Goal: Information Seeking & Learning: Learn about a topic

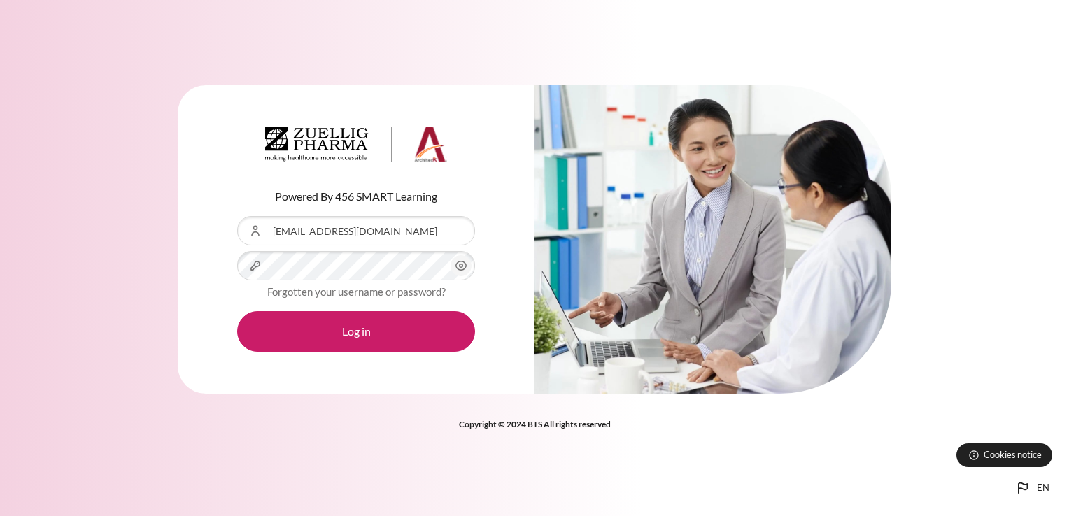
click at [459, 266] on icon "Content" at bounding box center [461, 265] width 17 height 17
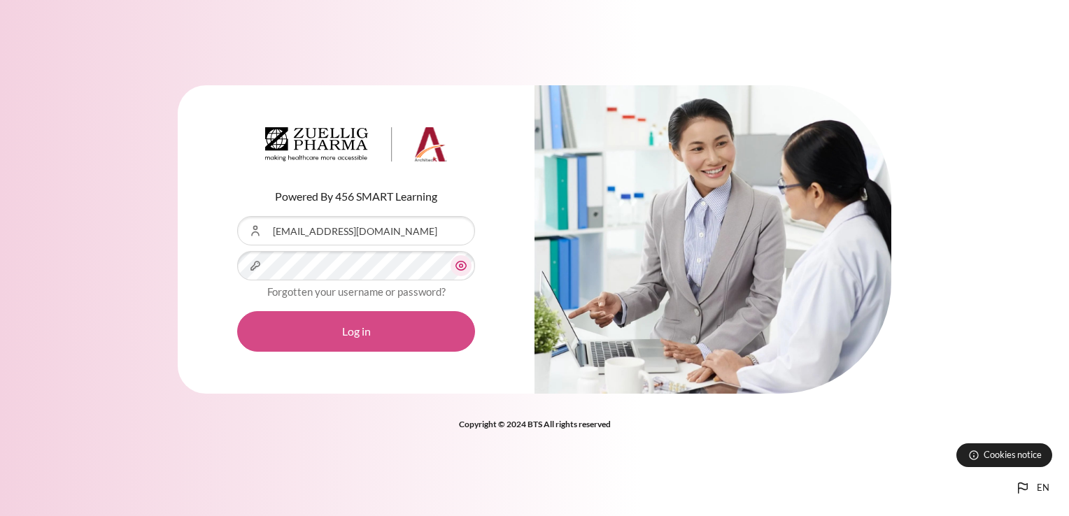
click at [355, 332] on button "Log in" at bounding box center [356, 331] width 238 height 41
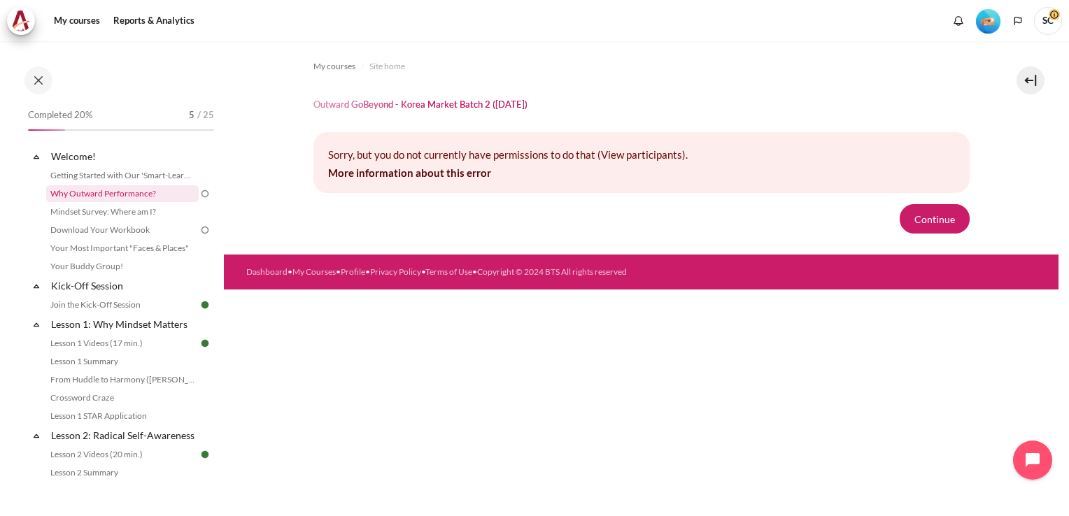
click at [120, 194] on link "Why Outward Performance?" at bounding box center [122, 193] width 152 height 17
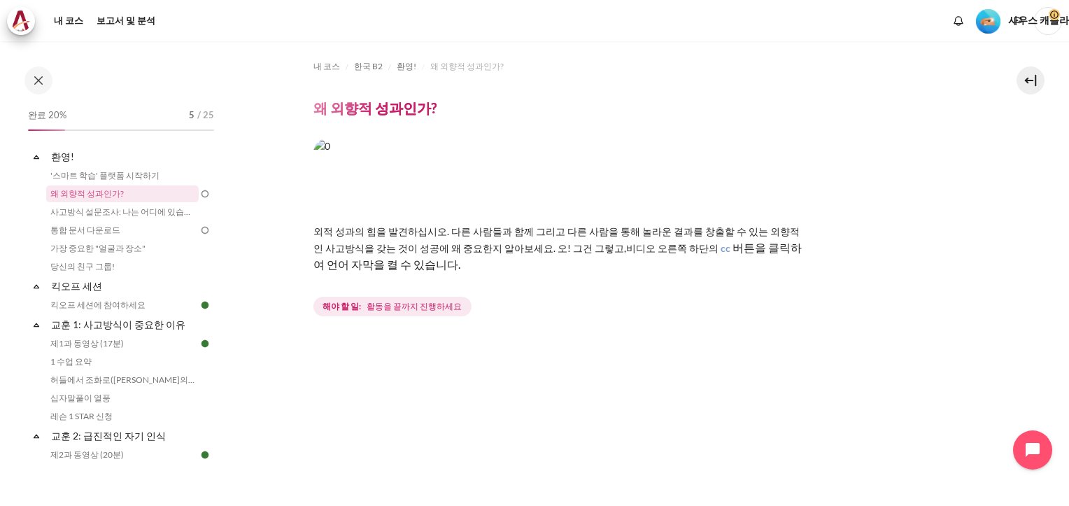
click at [399, 301] on span "활동을 끝까지 진행하세요" at bounding box center [413, 306] width 95 height 13
click at [565, 302] on div "해야 할 일: 활동을 끝까지 진행하세요" at bounding box center [641, 306] width 656 height 25
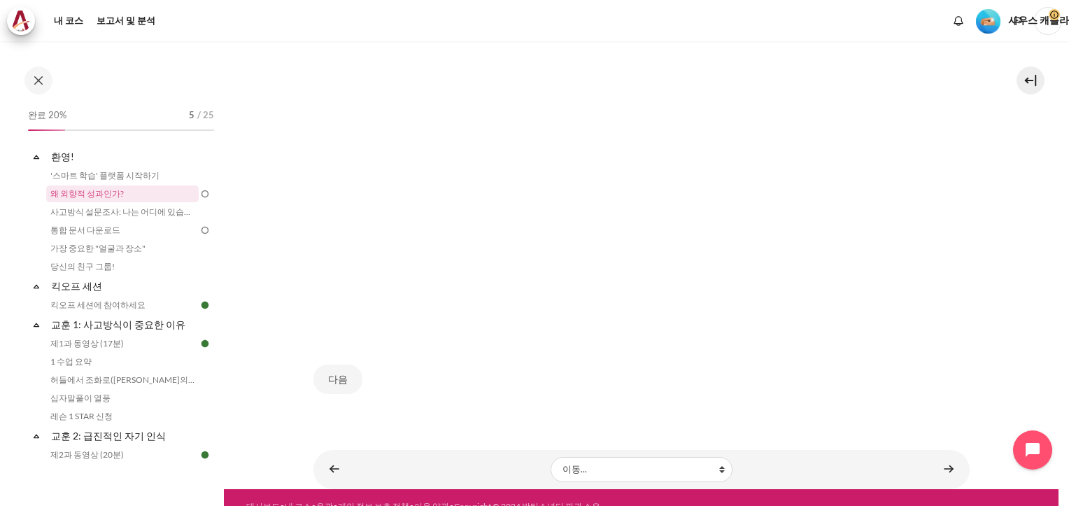
scroll to position [436, 0]
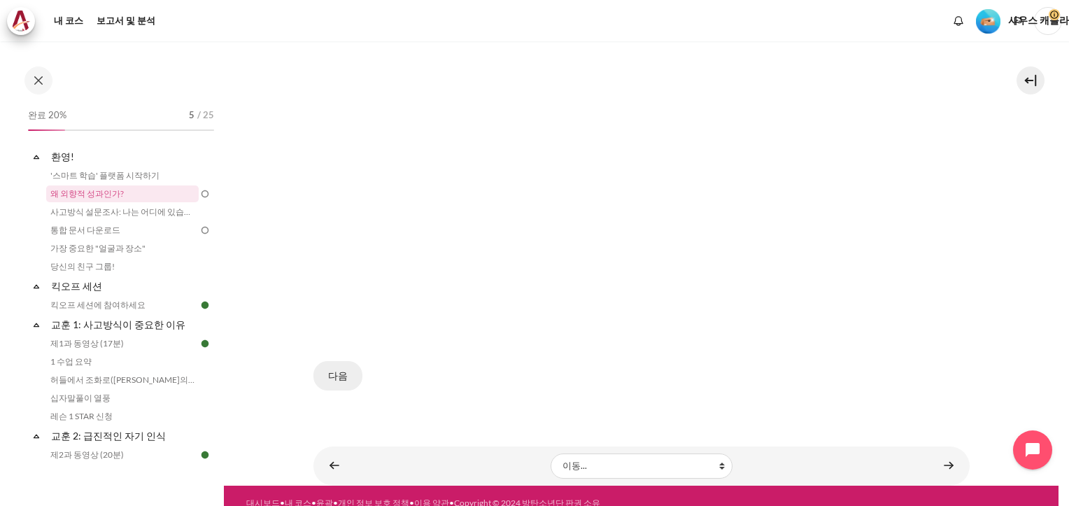
click at [336, 361] on button "다음" at bounding box center [337, 375] width 49 height 29
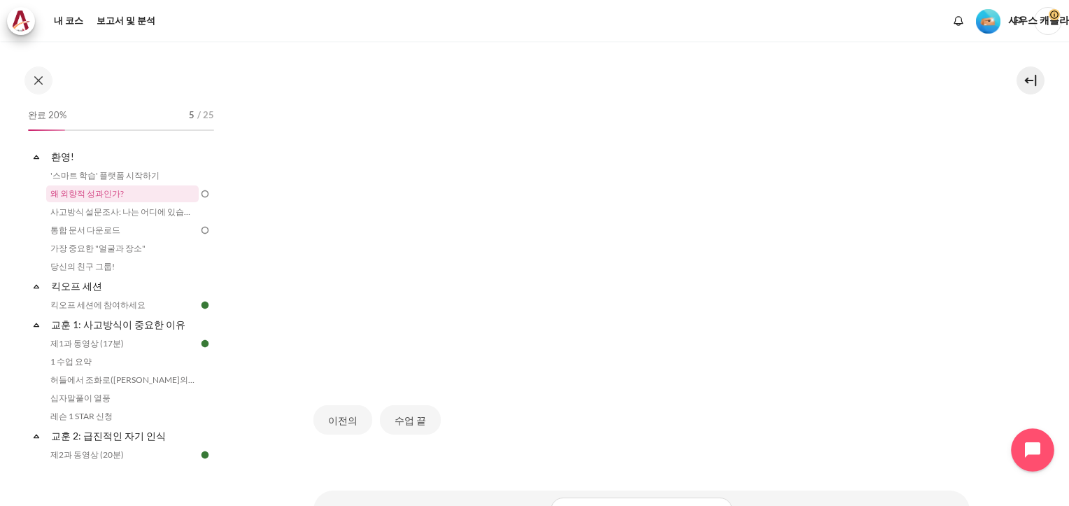
scroll to position [464, 0]
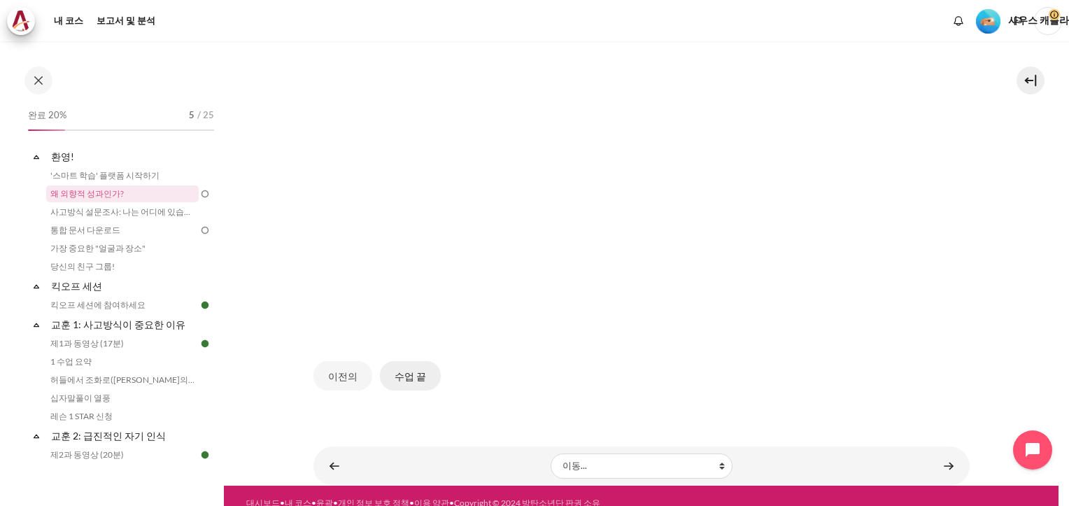
click at [404, 361] on button "수업 끝" at bounding box center [410, 375] width 61 height 29
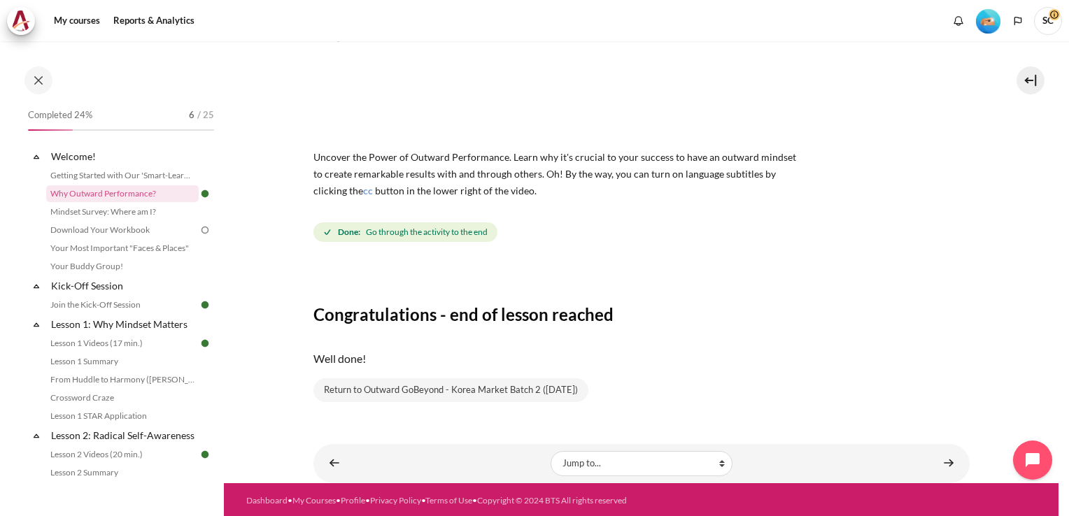
scroll to position [76, 0]
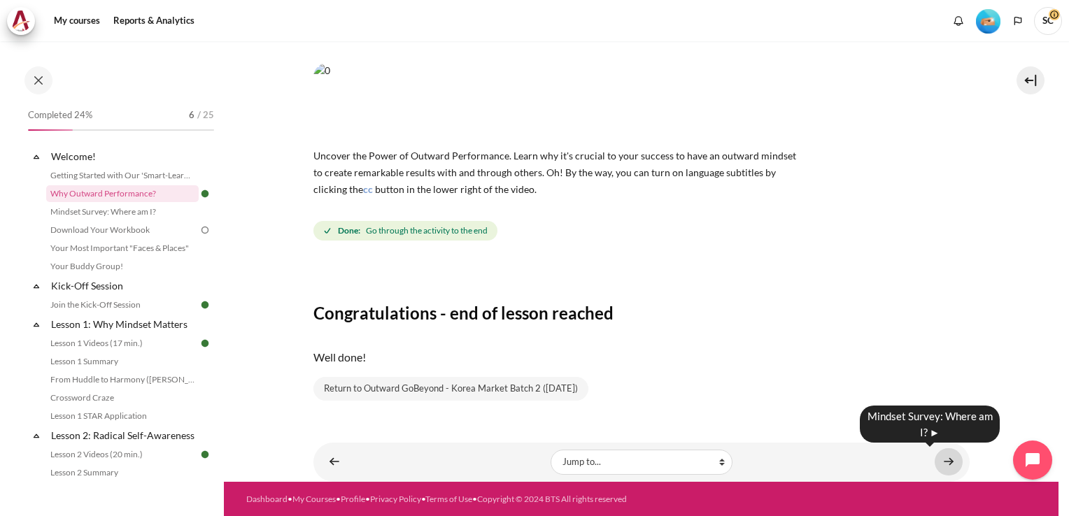
click at [941, 459] on link "Content" at bounding box center [948, 461] width 28 height 27
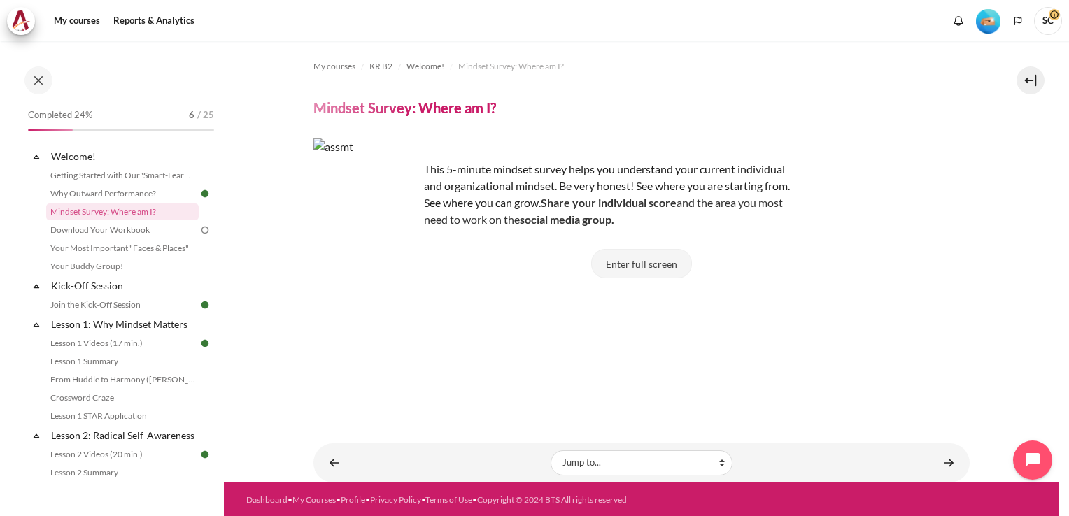
click at [633, 265] on button "Enter full screen" at bounding box center [641, 263] width 101 height 29
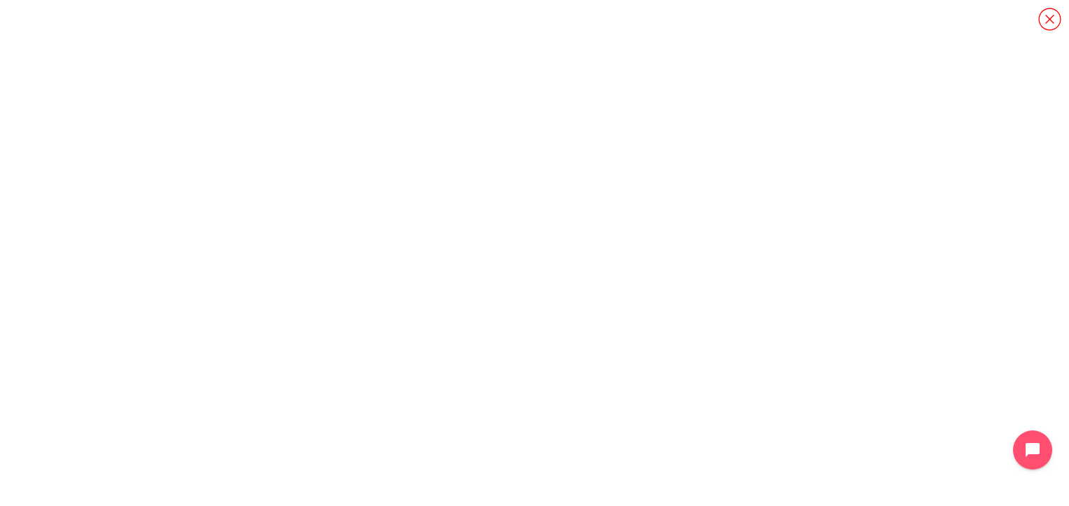
click at [1049, 21] on icon "콘텐츠" at bounding box center [1049, 19] width 24 height 24
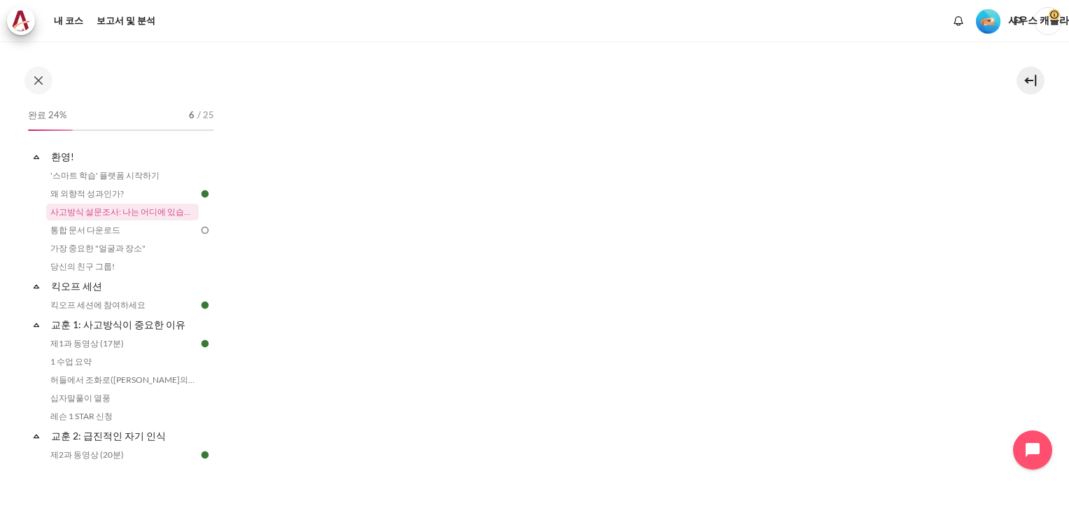
scroll to position [280, 0]
click at [732, 459] on div "전체 화면으로 들어가기 Click on <a href="https://arbingerinstitute.com/assessment/Mindset…" at bounding box center [641, 221] width 656 height 504
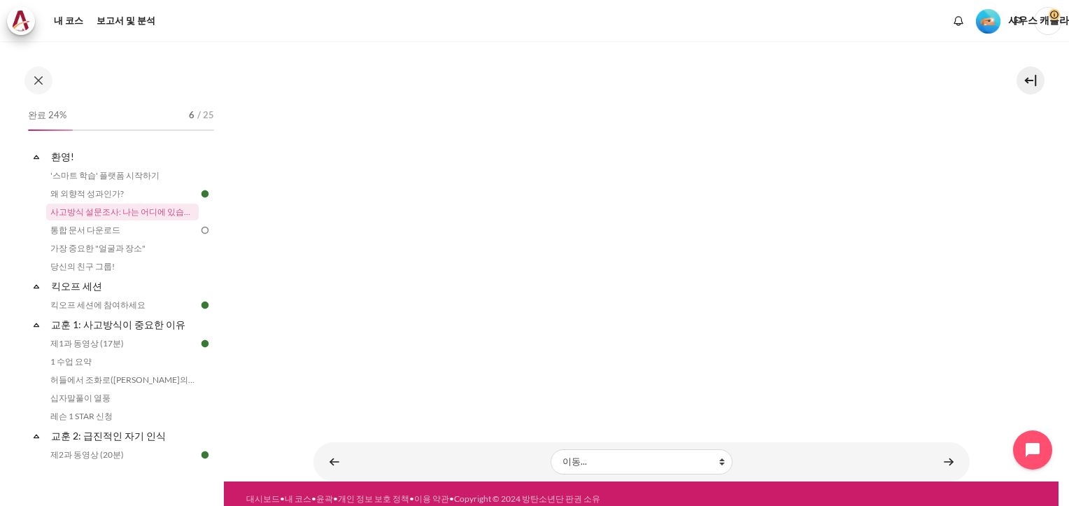
scroll to position [213, 0]
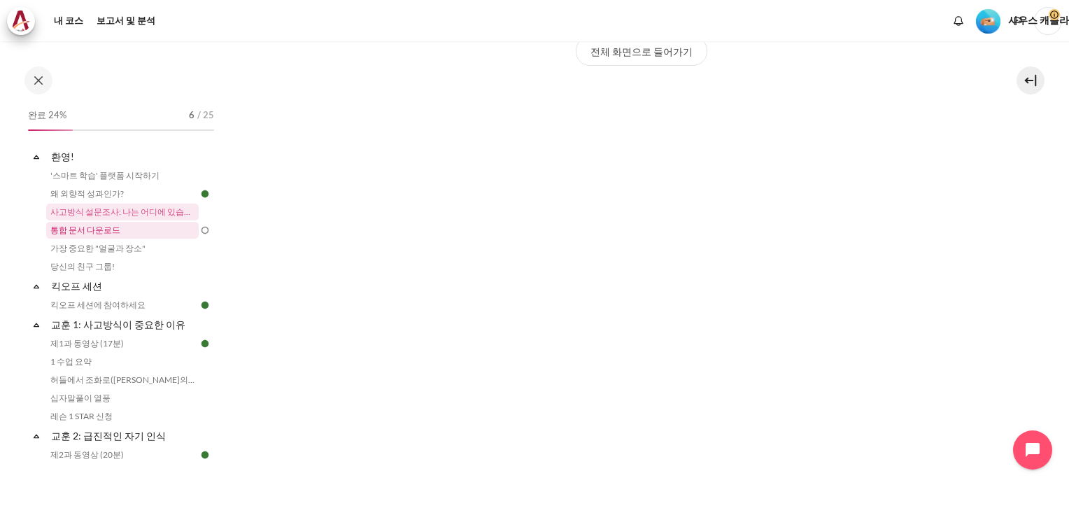
click at [101, 231] on link "통합 문서 다운로드" at bounding box center [122, 230] width 152 height 17
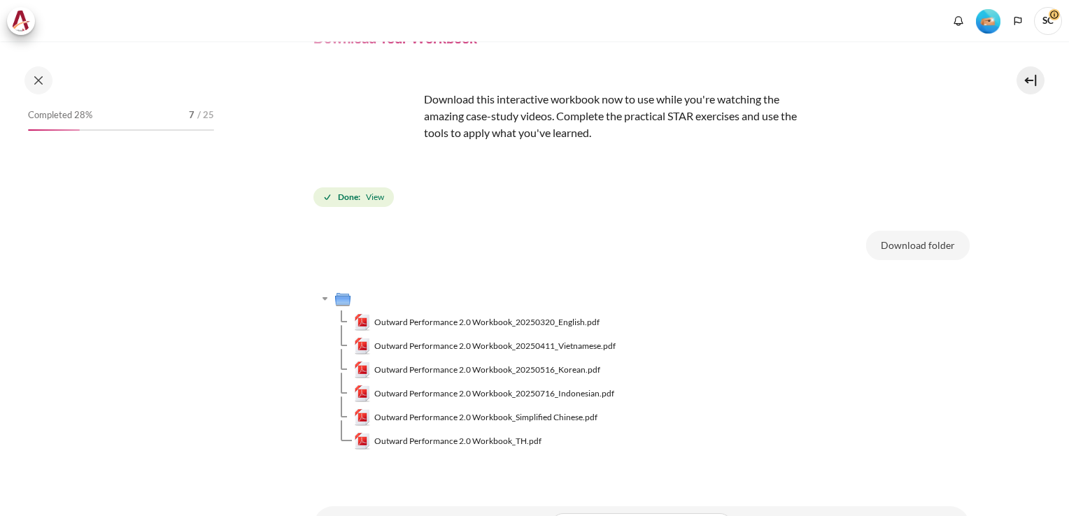
scroll to position [134, 0]
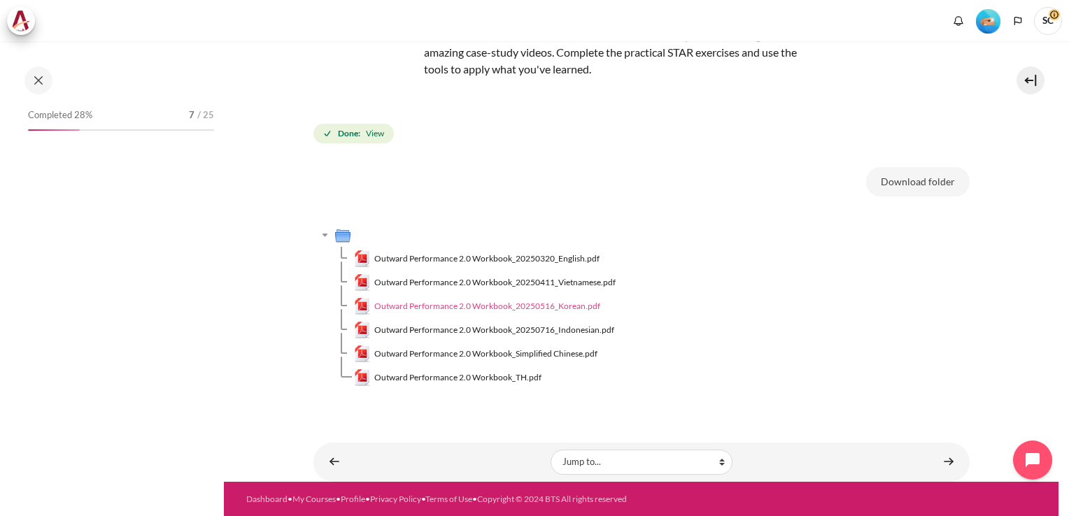
click at [484, 304] on span "Outward Performance 2.0 Workbook_20250516_Korean.pdf" at bounding box center [487, 306] width 226 height 13
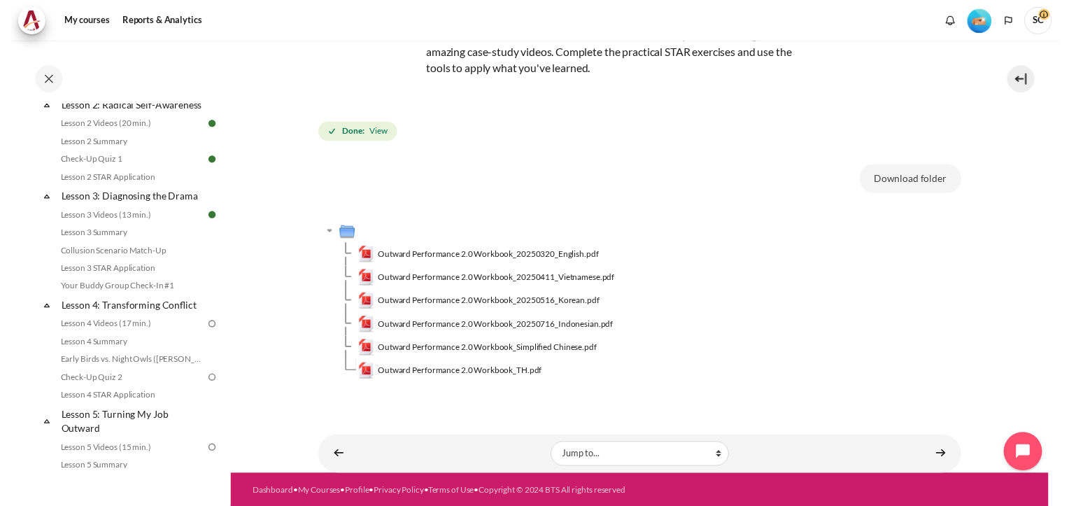
scroll to position [350, 0]
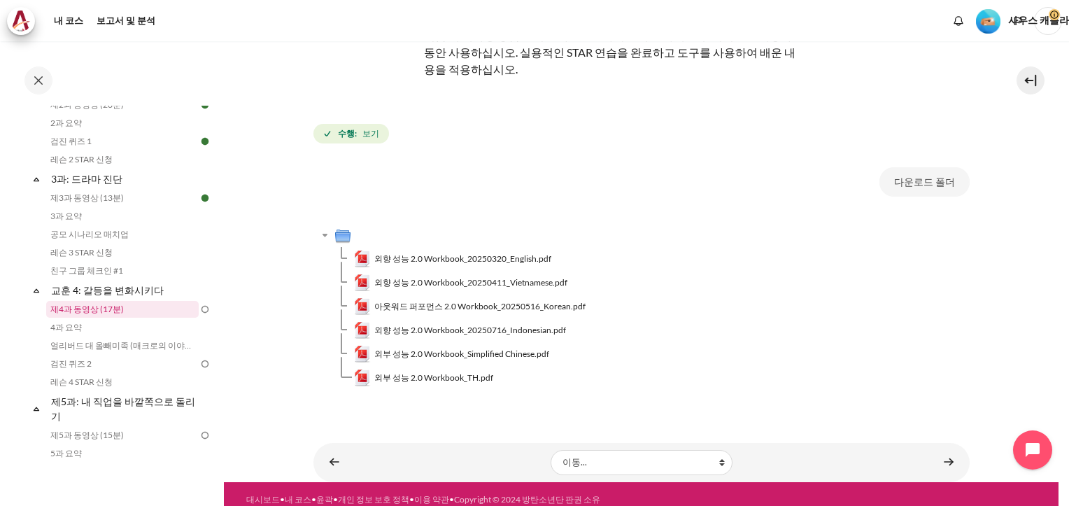
click at [99, 309] on link "제4과 동영상 (17분)" at bounding box center [122, 309] width 152 height 17
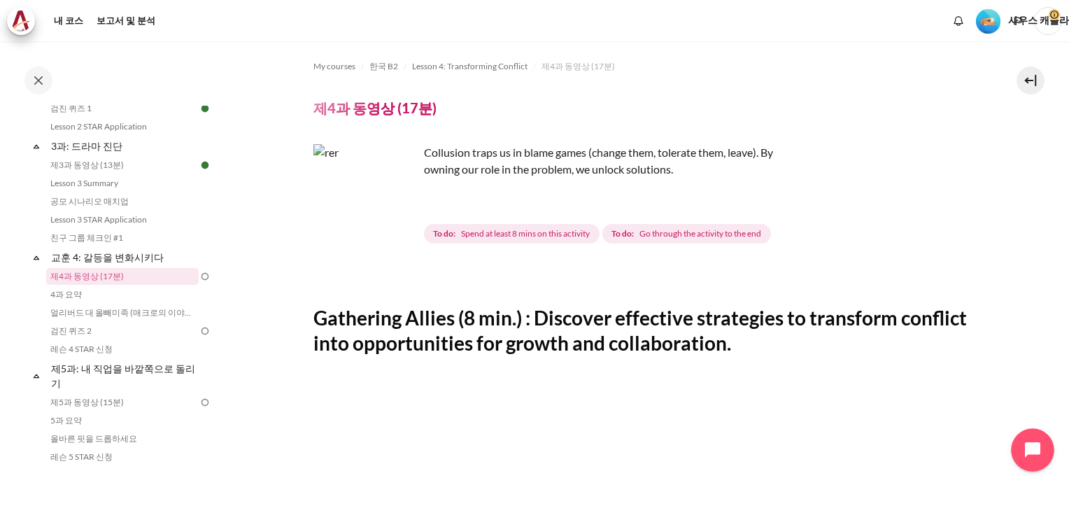
scroll to position [368, 0]
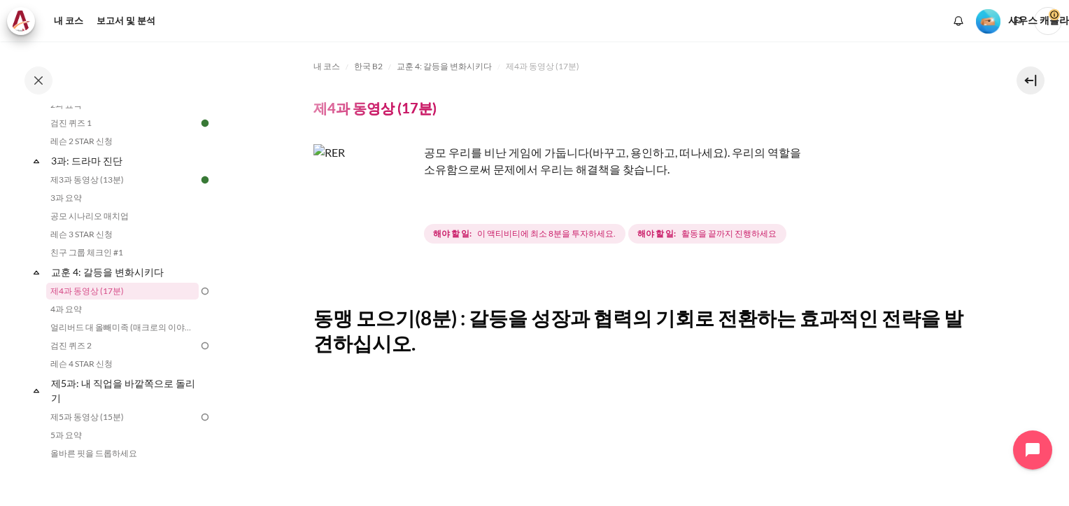
click at [396, 215] on img "콘텐츠" at bounding box center [365, 196] width 105 height 105
click at [396, 212] on img "콘텐츠" at bounding box center [365, 196] width 105 height 105
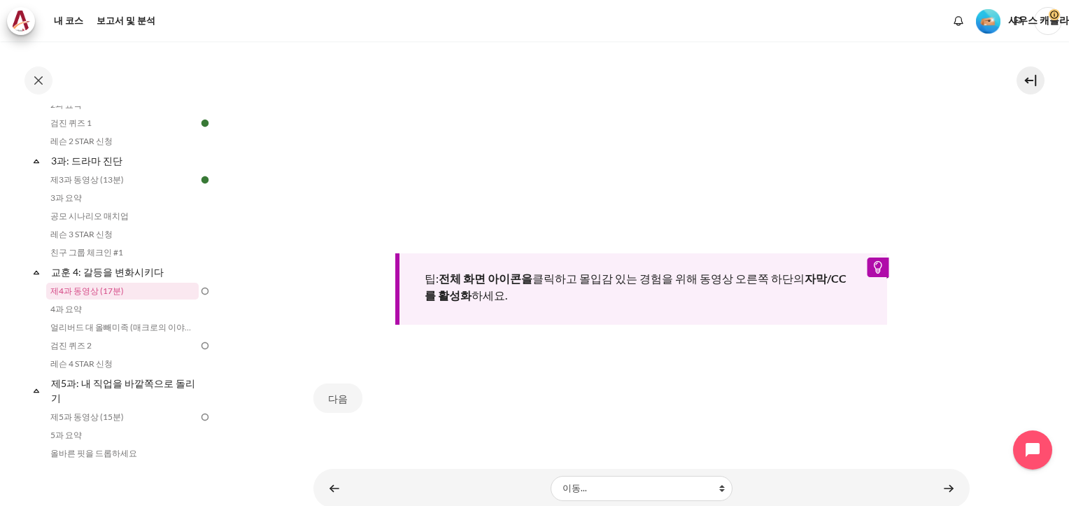
scroll to position [553, 0]
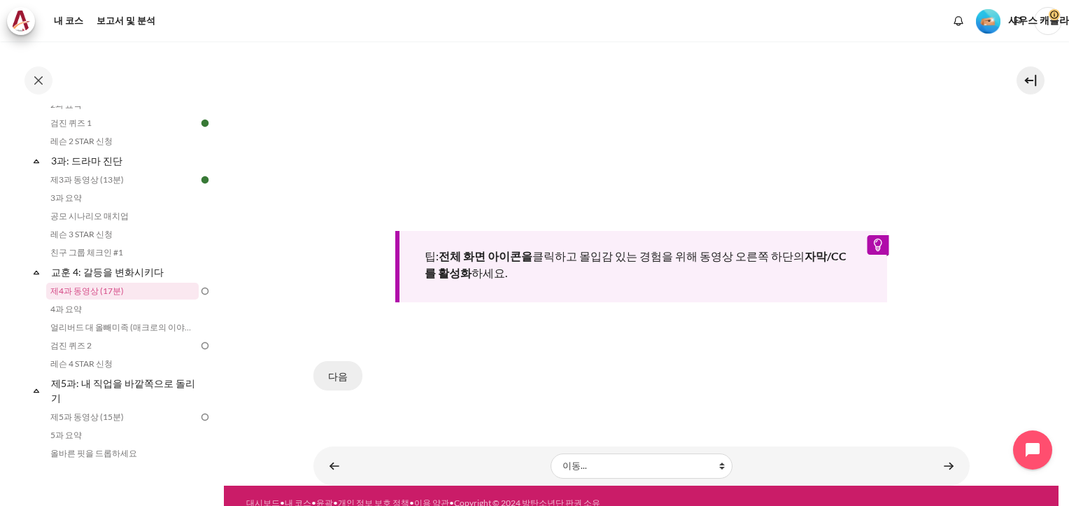
click at [343, 361] on button "다음" at bounding box center [337, 375] width 49 height 29
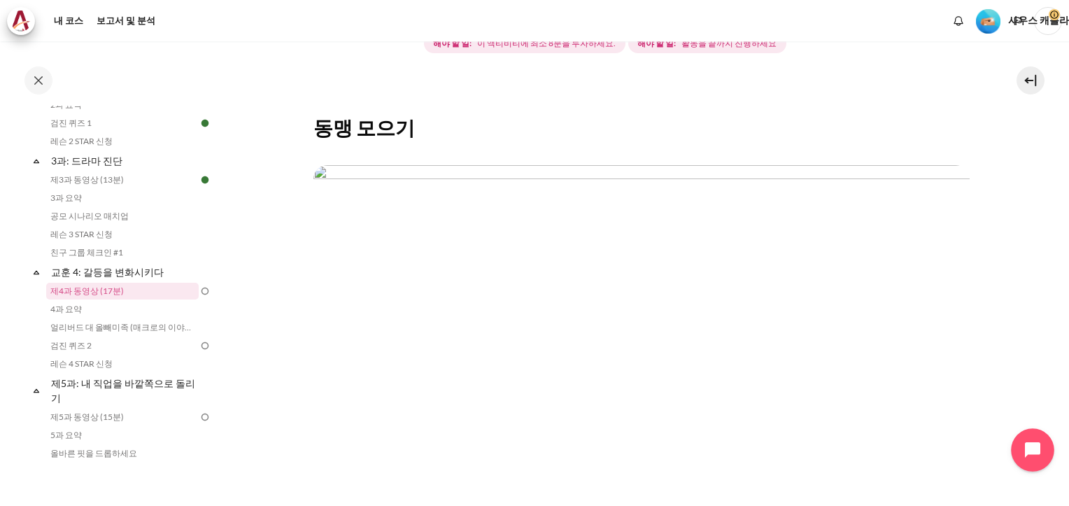
scroll to position [210, 0]
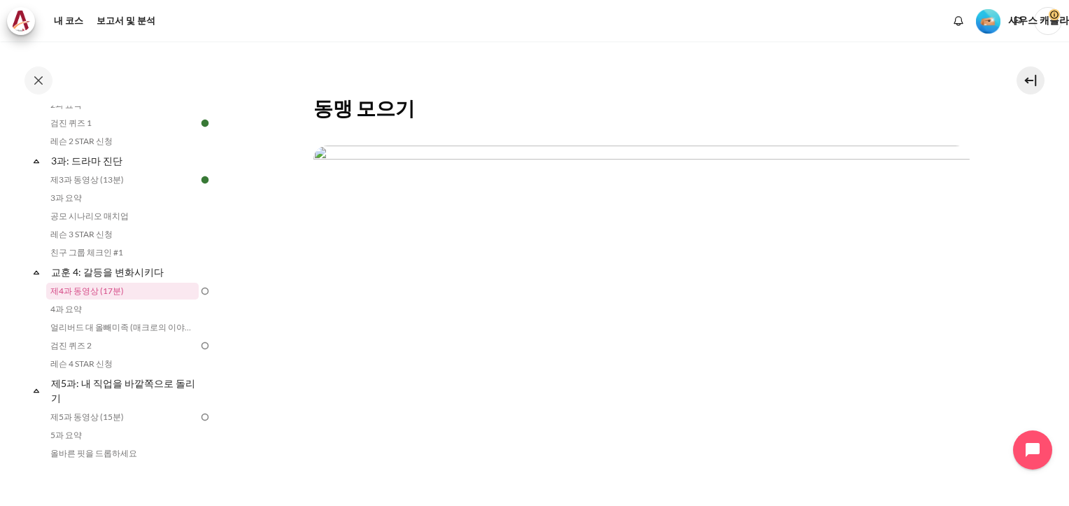
drag, startPoint x: 1035, startPoint y: 453, endPoint x: 599, endPoint y: 491, distance: 437.3
click at [599, 491] on img "콘텐츠" at bounding box center [641, 329] width 656 height 369
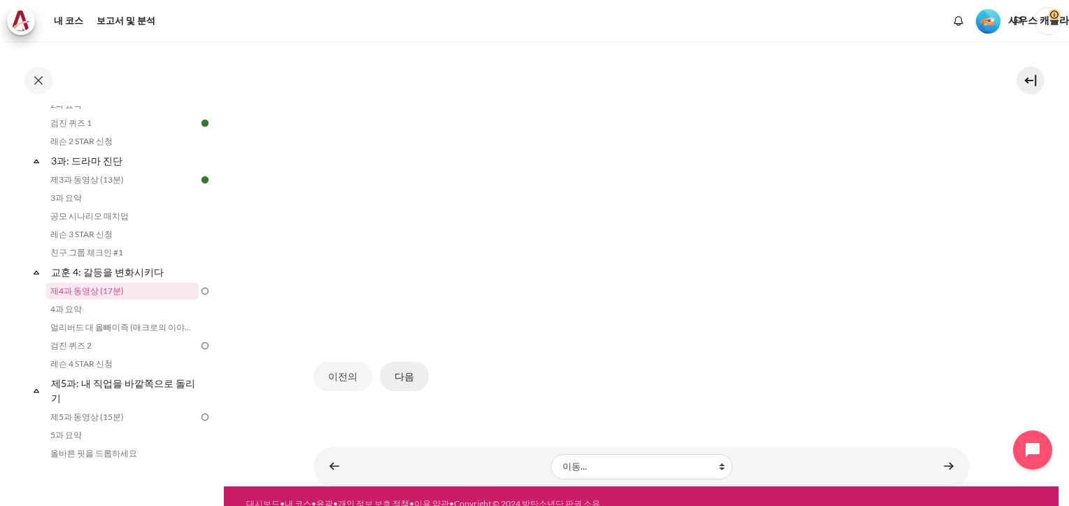
click at [401, 362] on button "다음" at bounding box center [404, 376] width 49 height 29
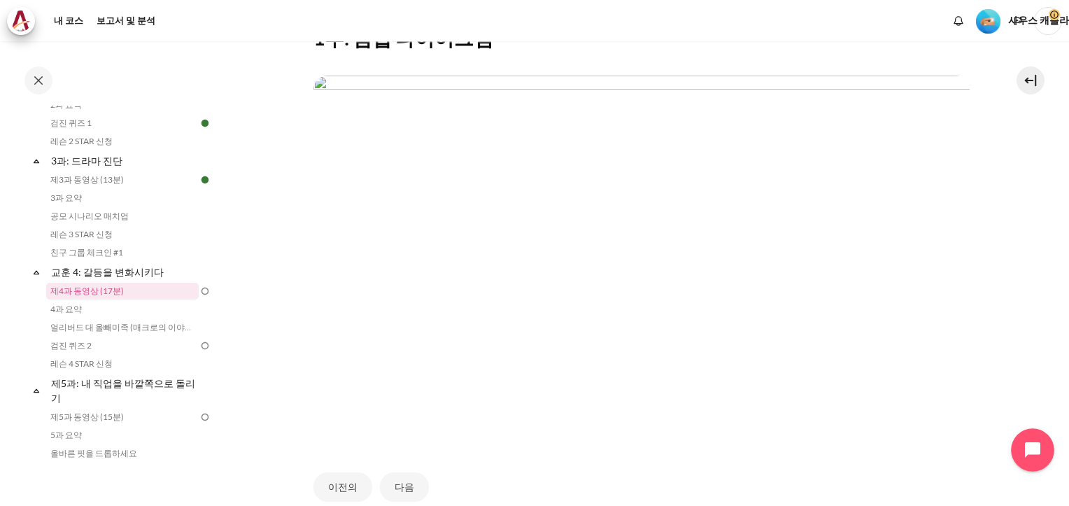
scroll to position [210, 0]
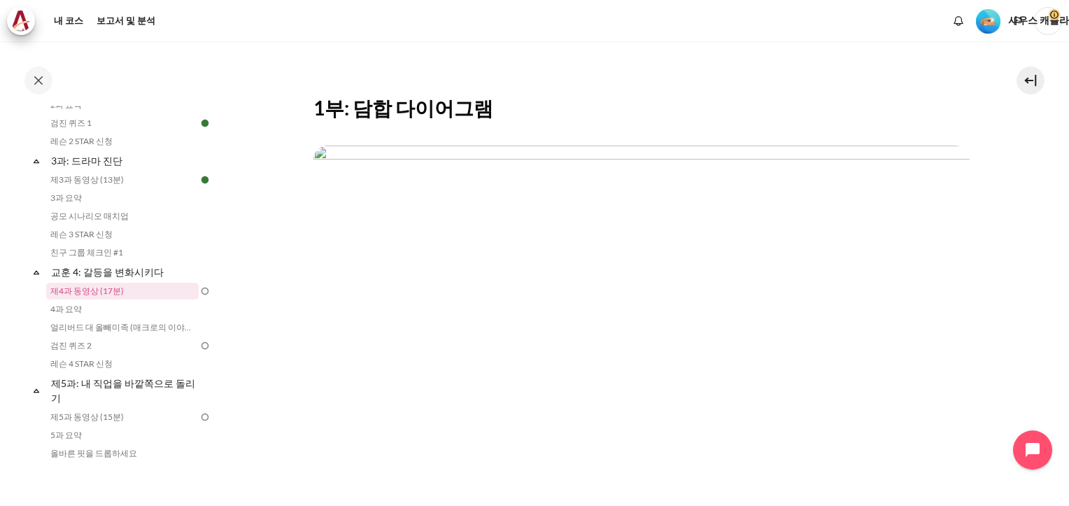
drag, startPoint x: 1035, startPoint y: 452, endPoint x: 806, endPoint y: 356, distance: 248.6
click at [806, 356] on img "콘텐츠" at bounding box center [641, 329] width 656 height 369
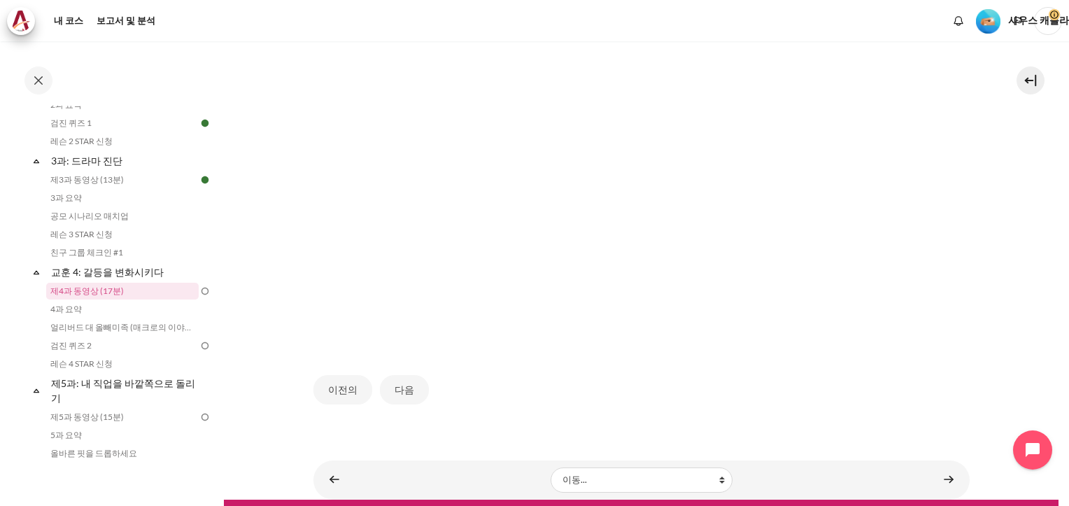
scroll to position [390, 0]
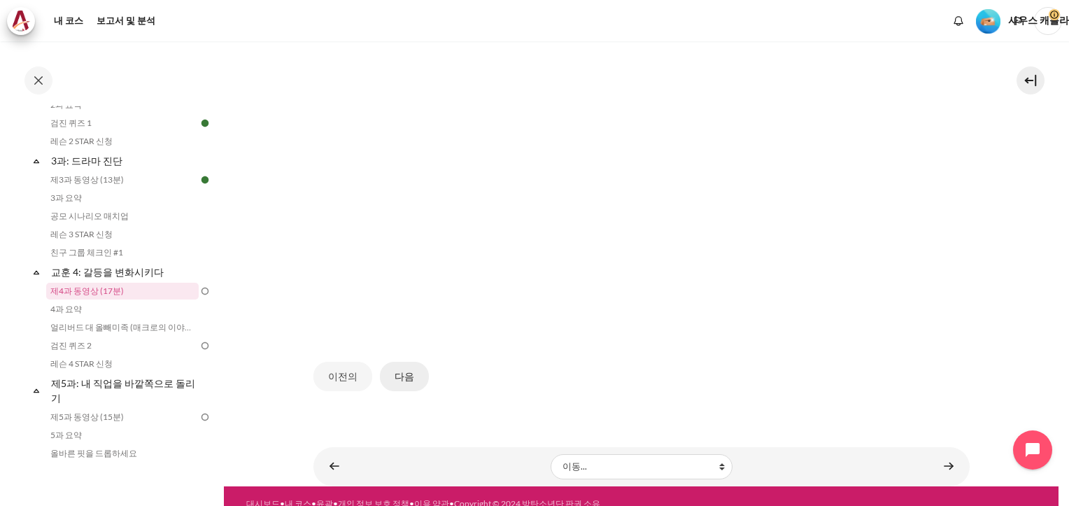
click at [406, 362] on button "다음" at bounding box center [404, 376] width 49 height 29
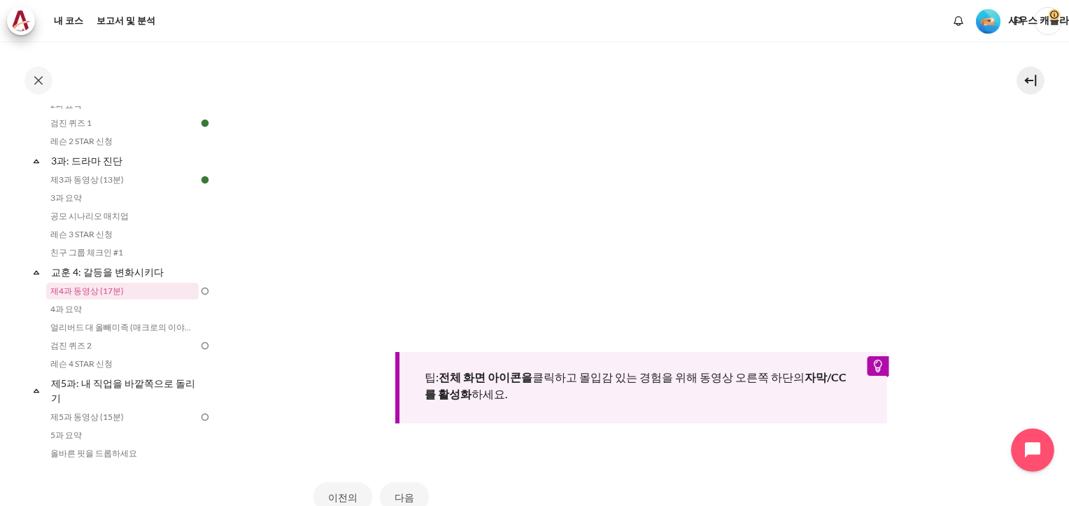
scroll to position [490, 0]
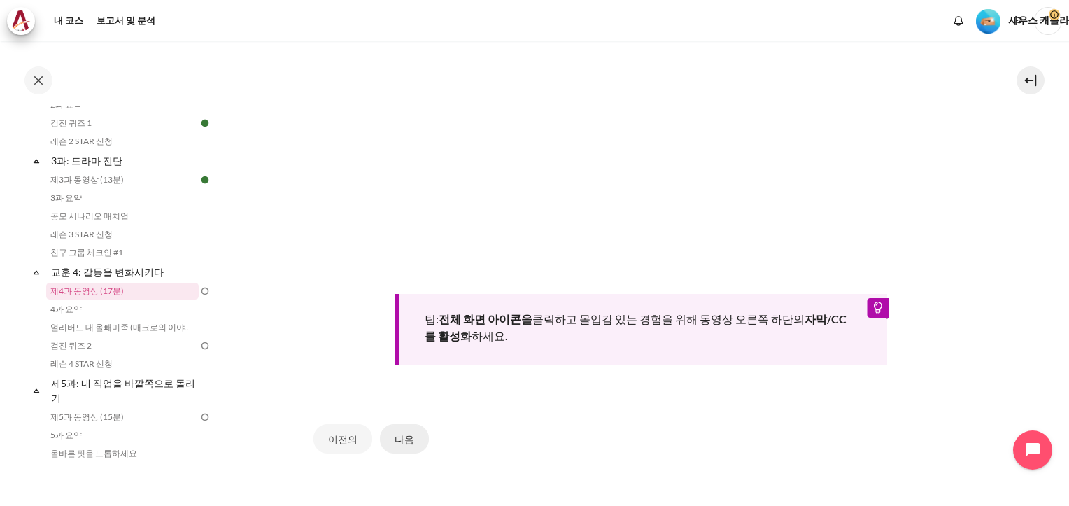
click at [401, 424] on button "다음" at bounding box center [404, 438] width 49 height 29
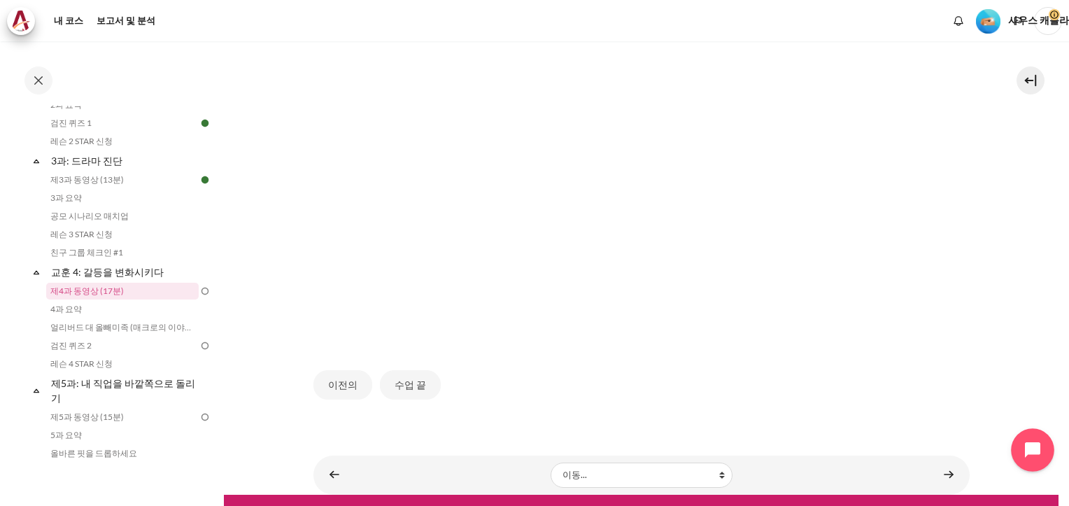
scroll to position [390, 0]
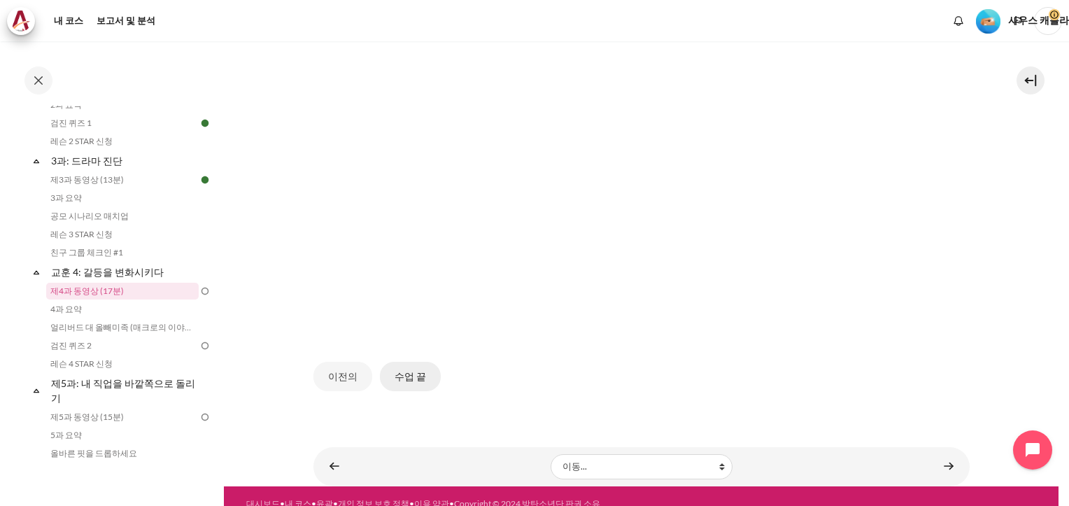
click at [416, 362] on button "수업 끝" at bounding box center [410, 376] width 61 height 29
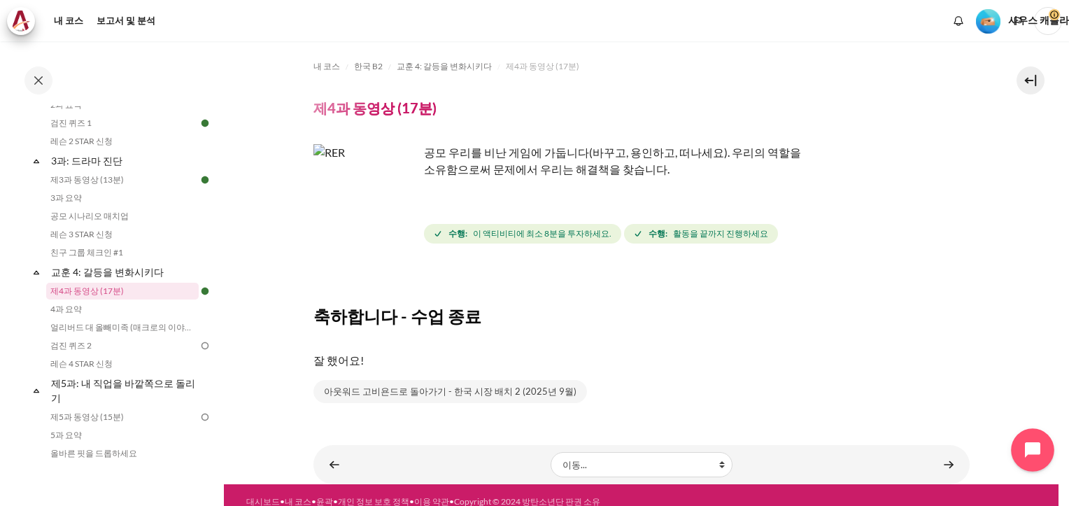
scroll to position [3, 0]
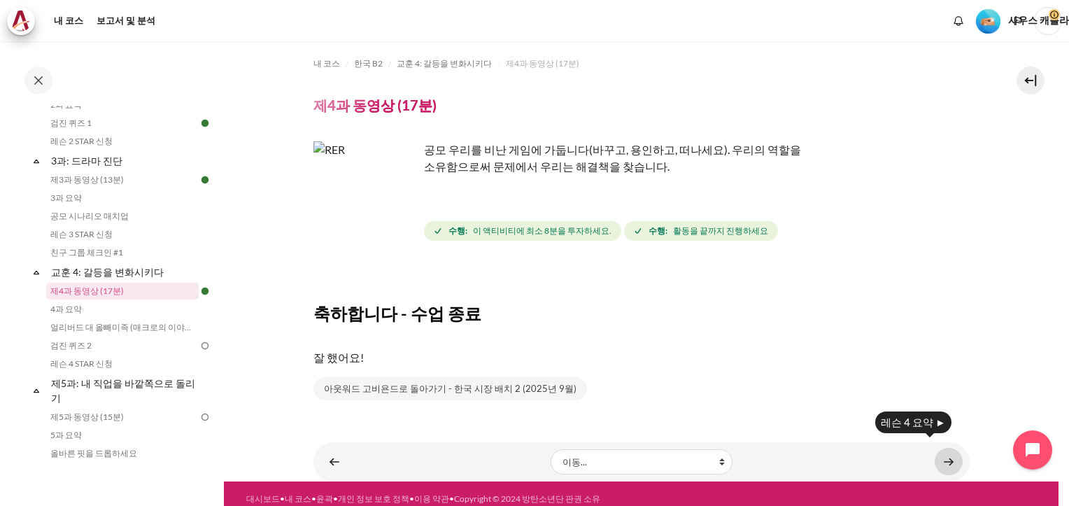
click at [937, 448] on link "콘텐츠" at bounding box center [948, 461] width 28 height 27
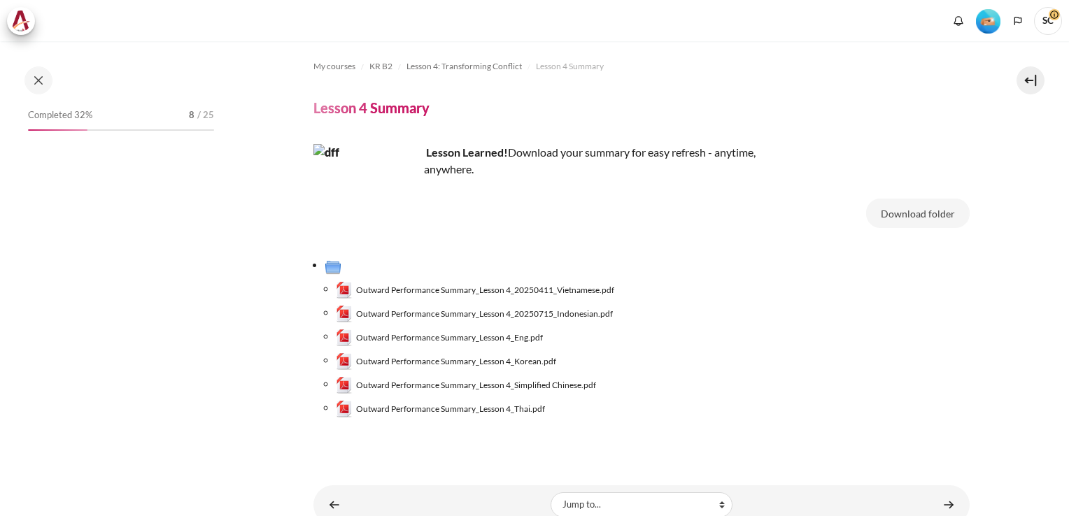
scroll to position [401, 0]
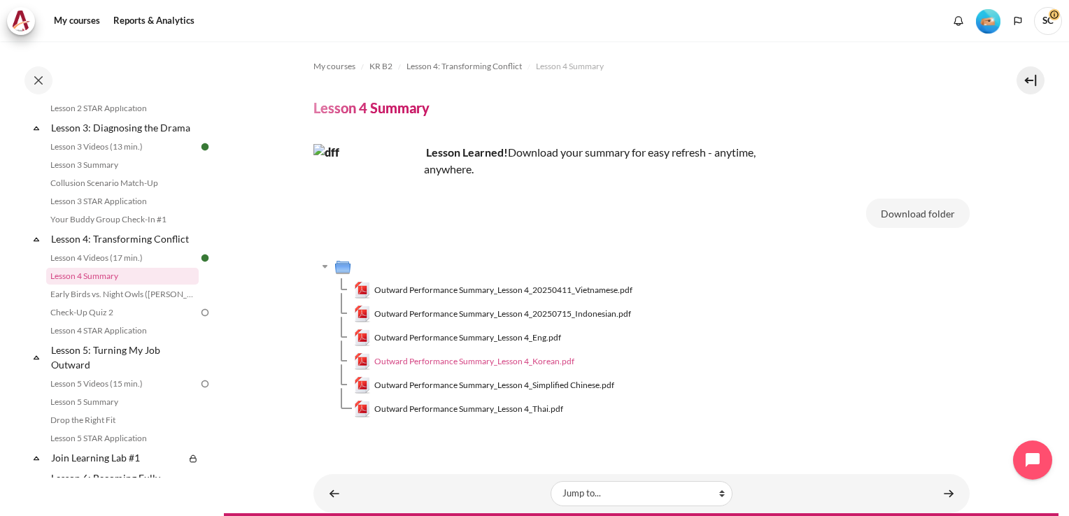
click at [453, 362] on span "Outward Performance Summary_Lesson 4_Korean.pdf" at bounding box center [474, 361] width 200 height 13
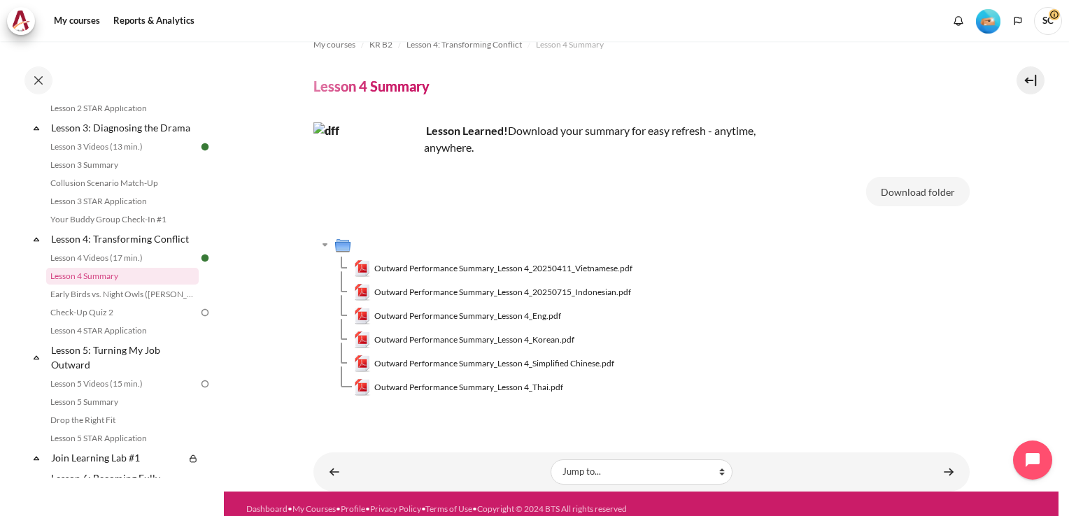
scroll to position [31, 0]
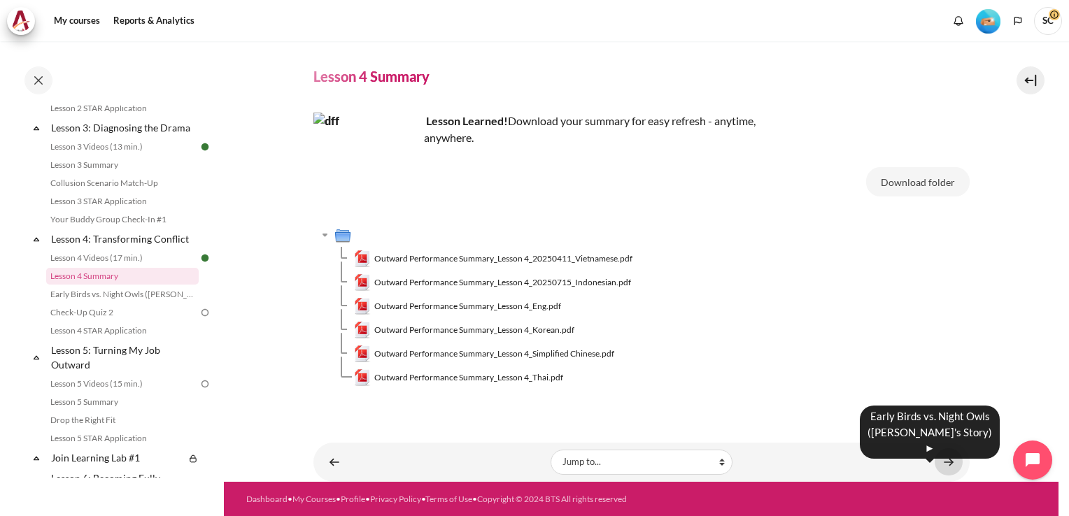
click at [942, 464] on link "Content" at bounding box center [948, 461] width 28 height 27
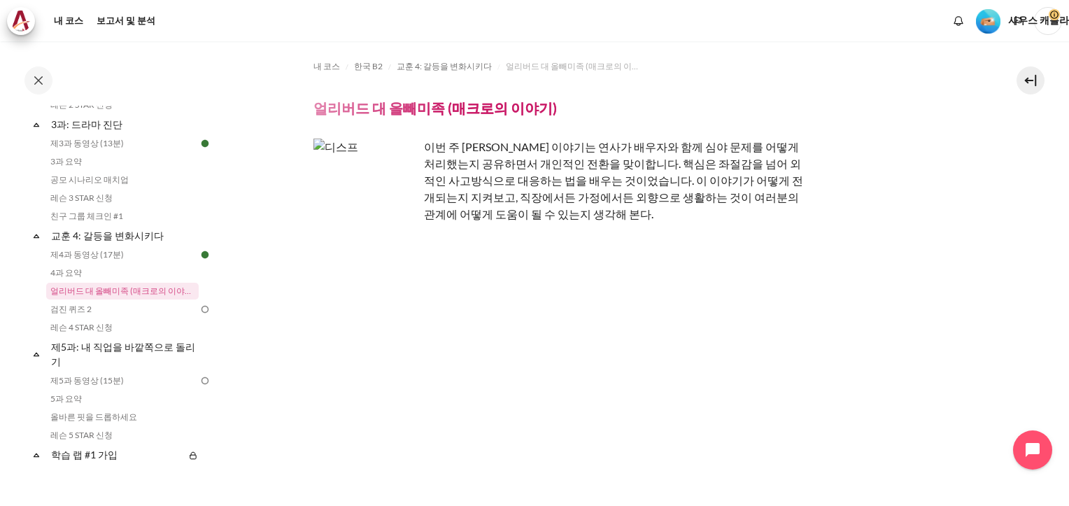
click at [389, 218] on img "콘텐츠" at bounding box center [365, 190] width 105 height 105
click at [373, 175] on img "콘텐츠" at bounding box center [365, 190] width 105 height 105
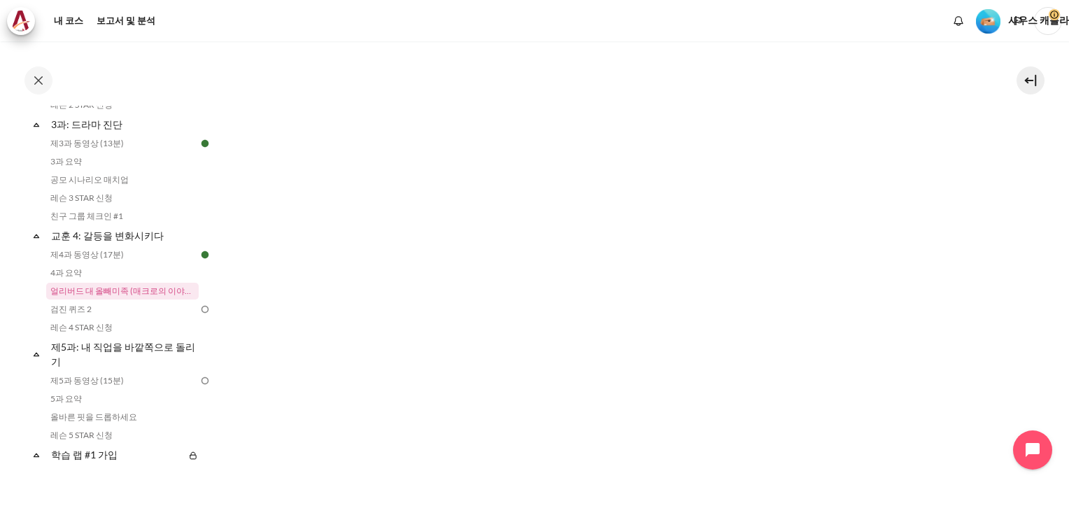
scroll to position [960, 0]
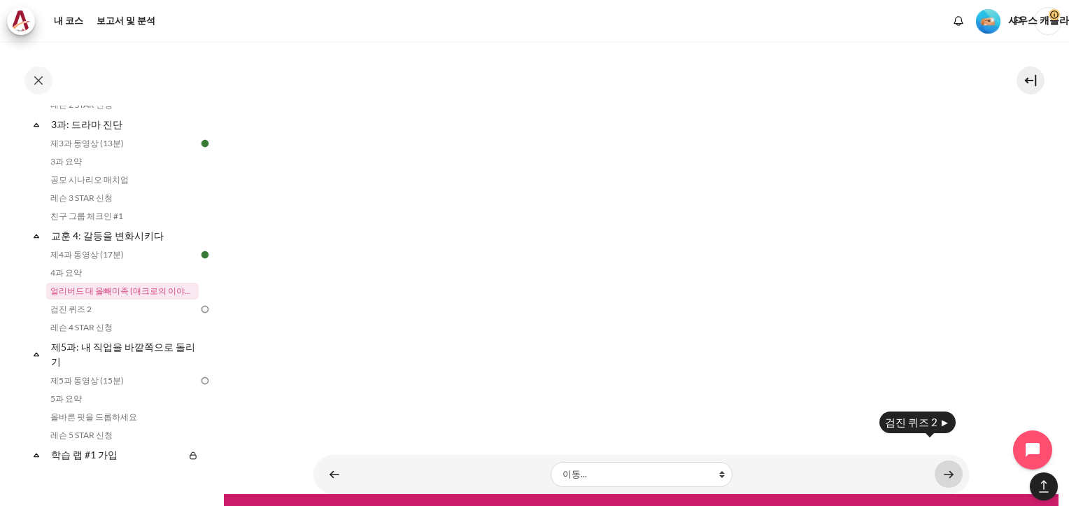
click at [941, 460] on link "콘텐츠" at bounding box center [948, 473] width 28 height 27
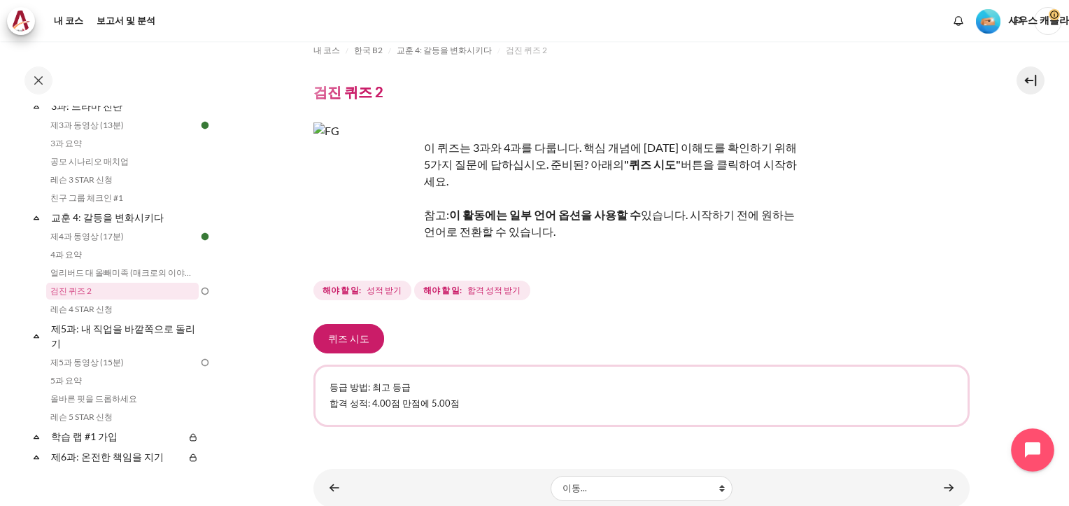
scroll to position [25, 0]
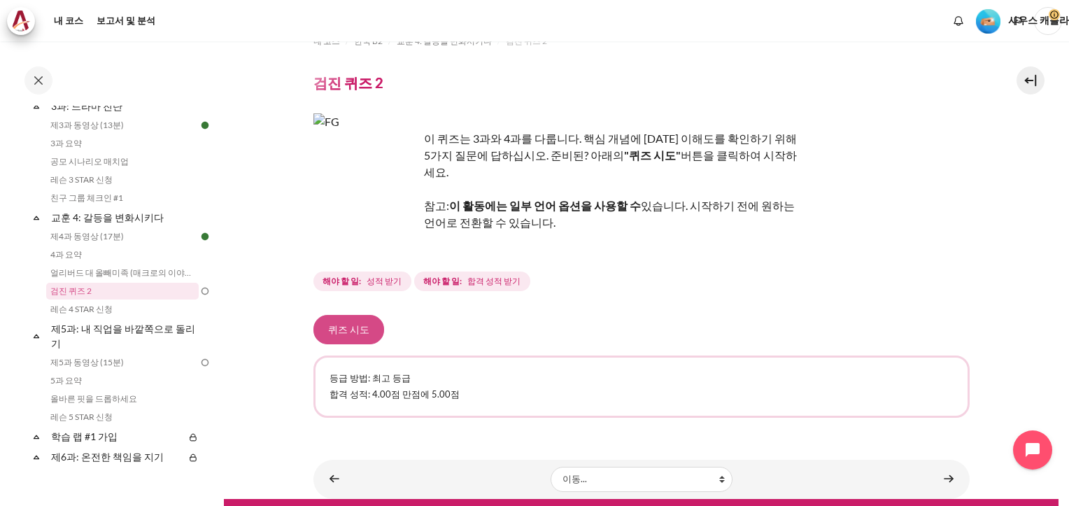
click at [341, 315] on button "퀴즈 시도" at bounding box center [348, 329] width 71 height 29
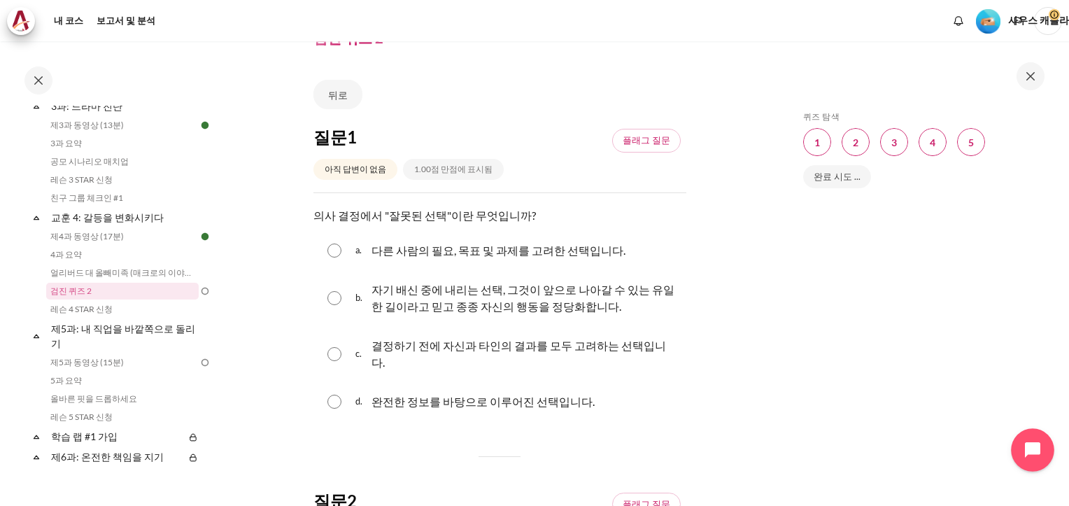
scroll to position [70, 0]
click at [336, 291] on input "Content" at bounding box center [334, 298] width 14 height 14
radio input "true"
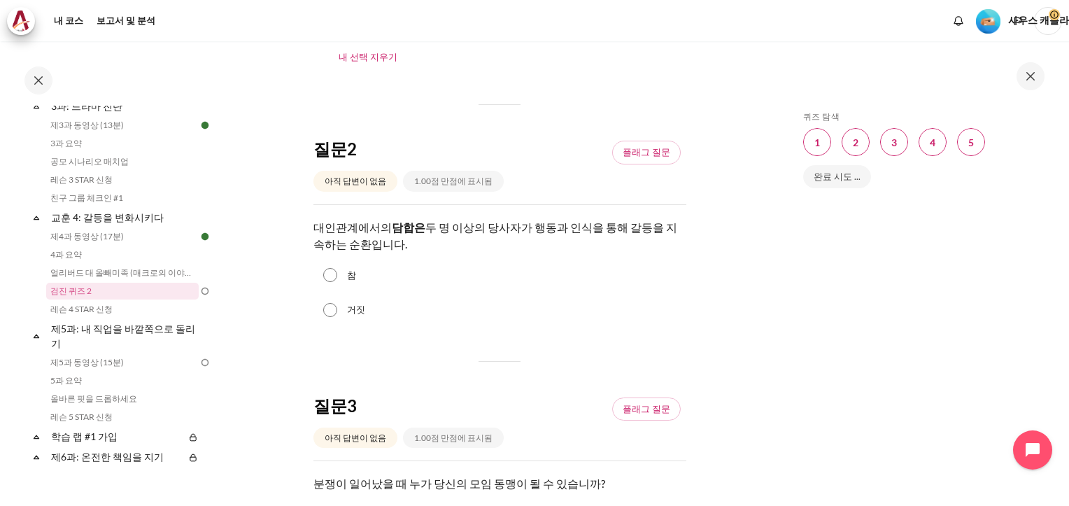
scroll to position [490, 0]
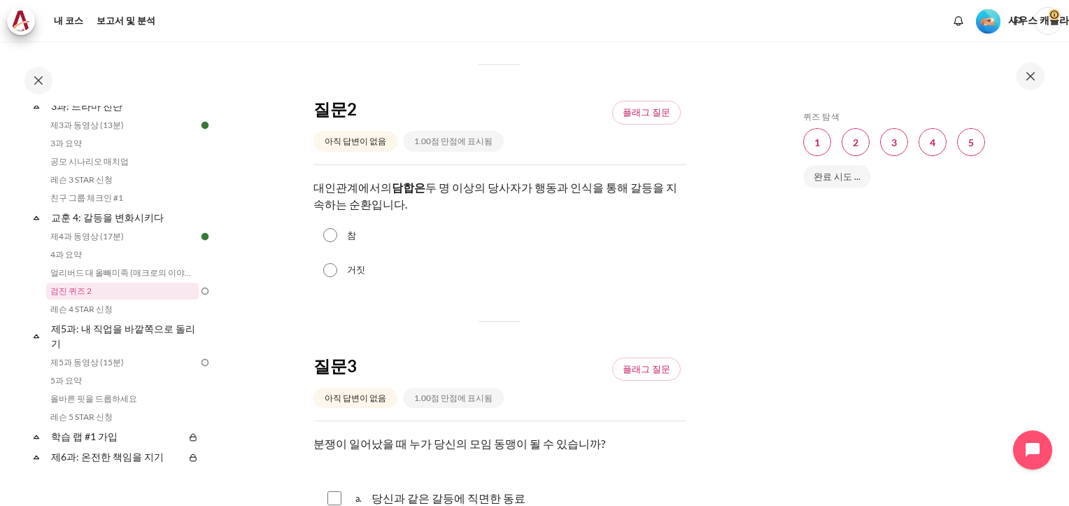
click at [329, 228] on input "참" at bounding box center [330, 235] width 14 height 14
radio input "true"
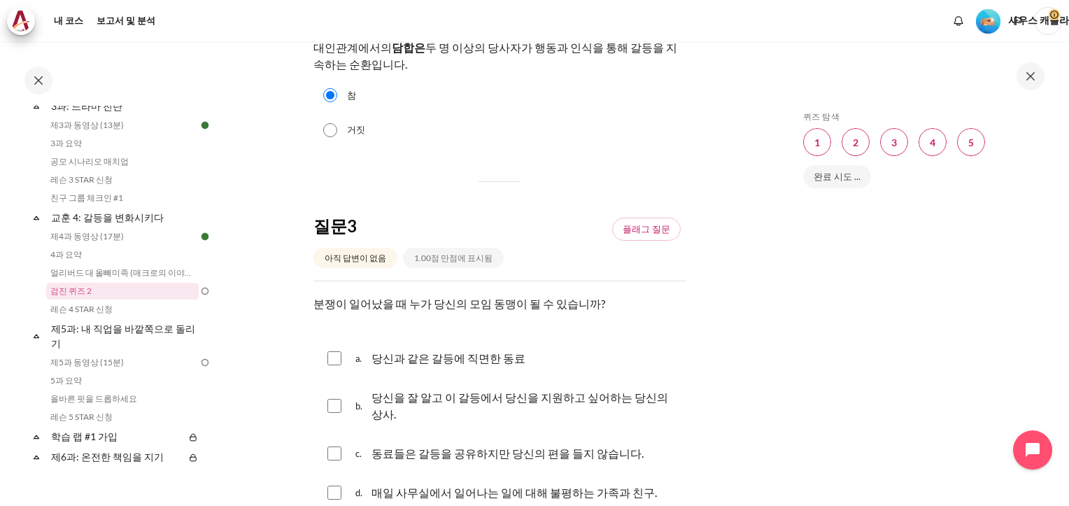
scroll to position [699, 0]
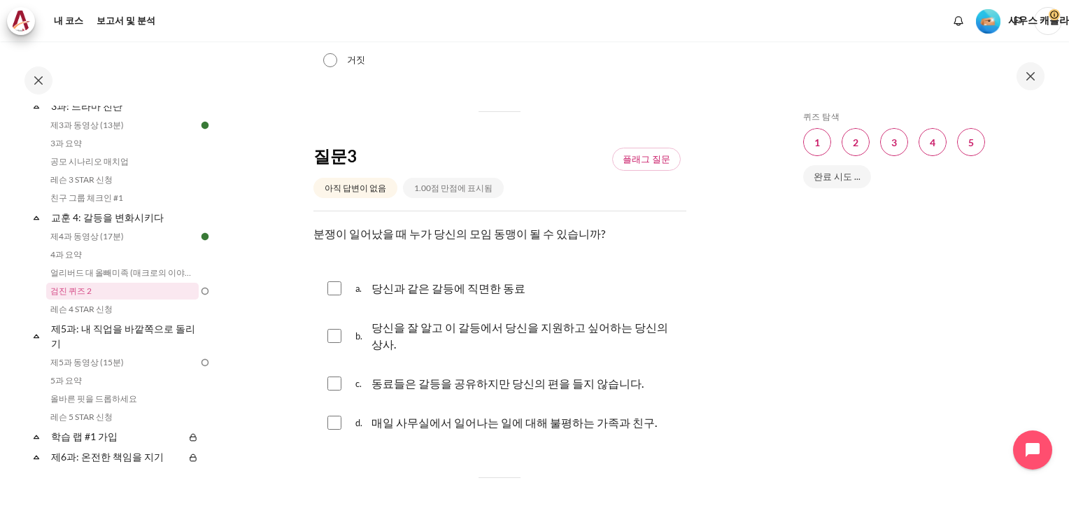
click at [334, 281] on input "콘텐츠" at bounding box center [334, 288] width 14 height 14
checkbox input "true"
click at [334, 415] on input "콘텐츠" at bounding box center [334, 422] width 14 height 14
click at [335, 415] on input "콘텐츠" at bounding box center [334, 422] width 14 height 14
checkbox input "false"
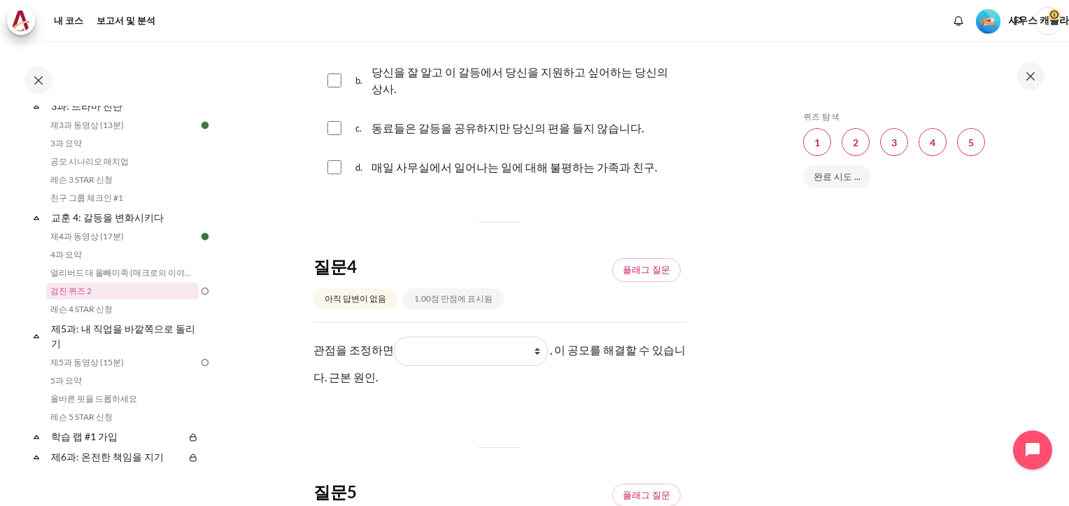
scroll to position [979, 0]
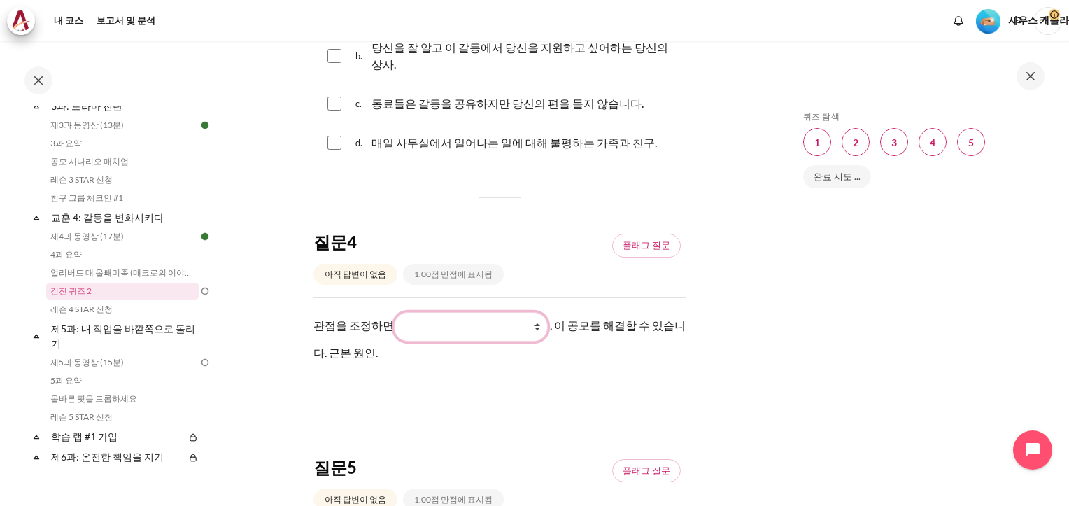
click at [532, 312] on select "그들이 보고 느끼는 것 그들이 하는 일에 대해 내가 보고 느끼는 것 내가 하는 일 그들이 하는 일" at bounding box center [471, 326] width 154 height 29
select select "2"
click at [394, 312] on select "그들이 보고 느끼는 것 그들이 하는 일에 대해 내가 보고 느끼는 것 내가 하는 일 그들이 하는 일" at bounding box center [471, 326] width 154 height 29
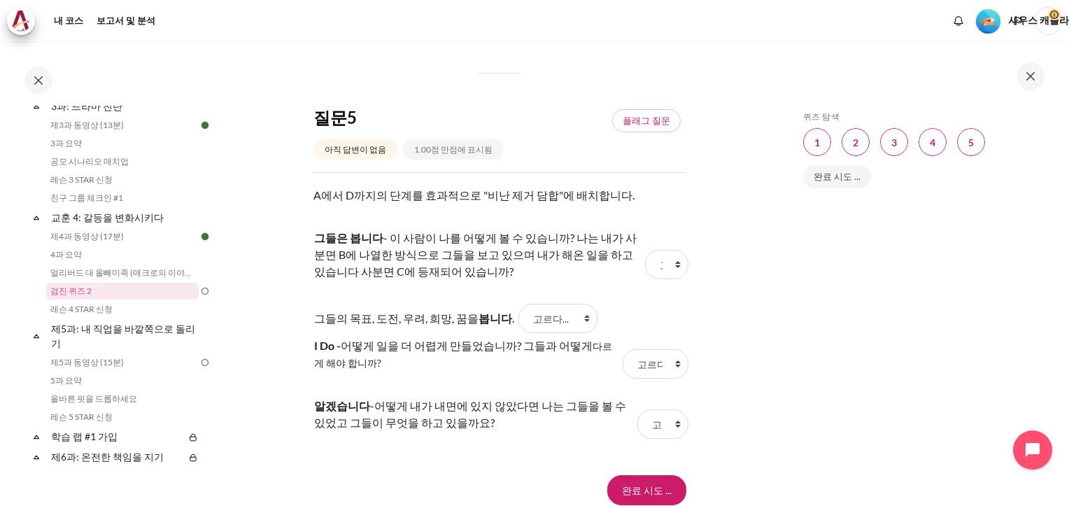
scroll to position [1399, 0]
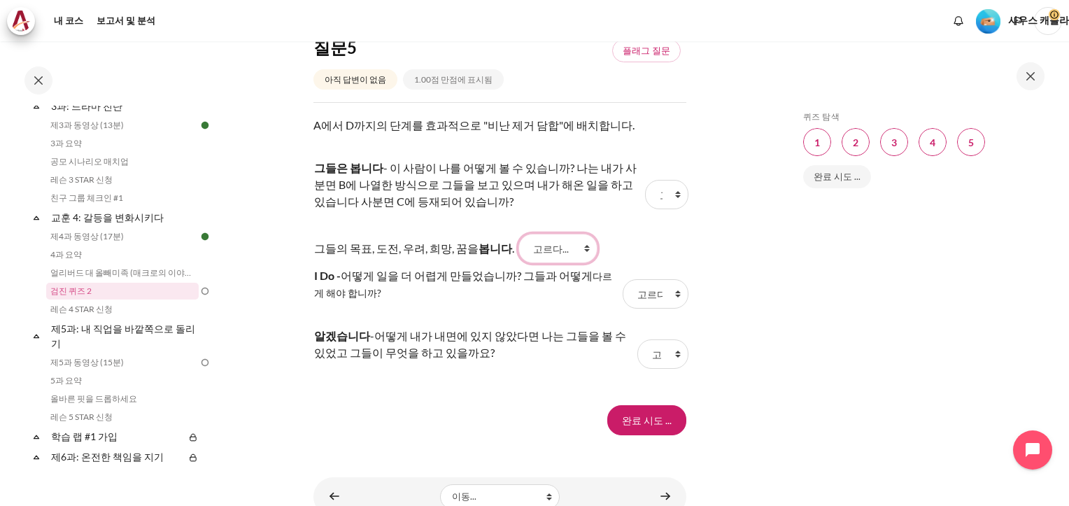
click at [573, 234] on select "고르다... C D A B" at bounding box center [557, 248] width 79 height 29
click at [670, 180] on select "고르다... C D A B" at bounding box center [666, 194] width 43 height 29
click at [509, 159] on p "그들은 봅니다 - 이 사람이 나를 어떻게 볼 수 있습니까? 나는 내가 사분면 B에 나열한 방식으로 그들을 보고 있으며 내가 해온 일을 하고 있…" at bounding box center [477, 184] width 327 height 50
click at [672, 279] on select "고르다... C D A B" at bounding box center [655, 293] width 66 height 29
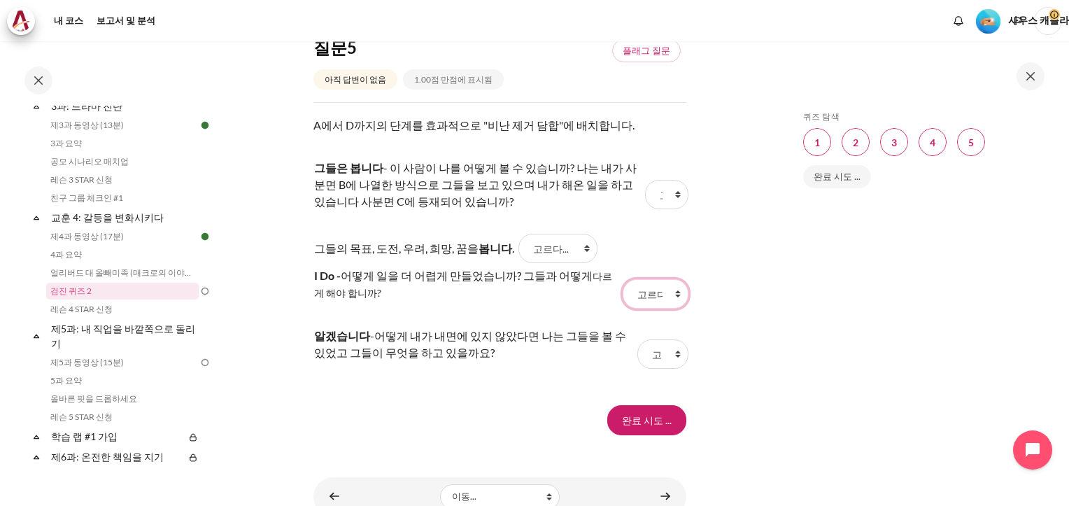
select select "1"
click at [622, 279] on select "고르다... C D A B" at bounding box center [655, 293] width 66 height 29
click at [670, 180] on select "고르다... C D A B" at bounding box center [666, 194] width 43 height 29
select select "3"
click at [645, 180] on select "고르다... C D A B" at bounding box center [666, 194] width 43 height 29
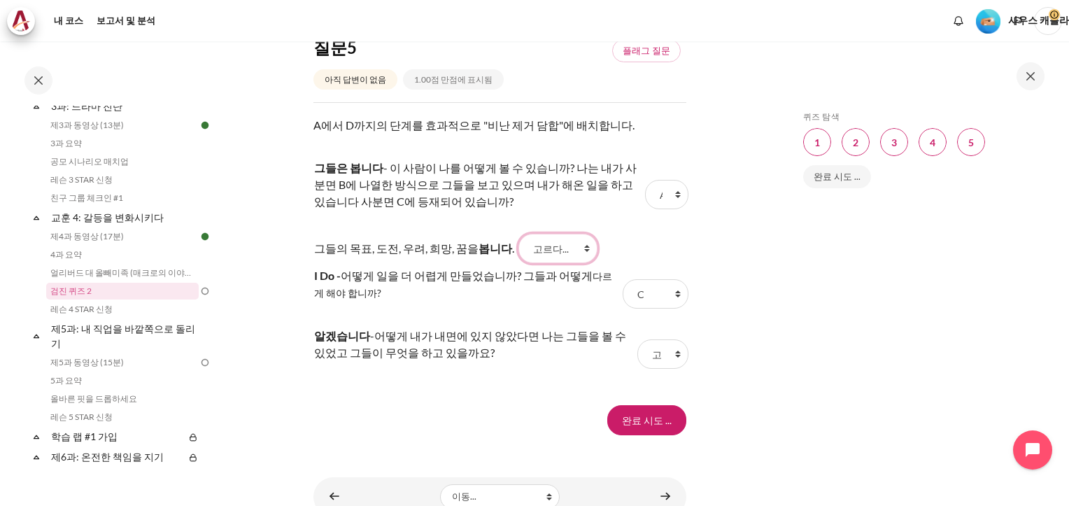
click at [573, 234] on select "고르다... C D A B" at bounding box center [557, 248] width 79 height 29
select select "2"
click at [518, 234] on select "고르다... C D A B" at bounding box center [557, 248] width 79 height 29
click at [670, 339] on select "고르다... C D A B" at bounding box center [662, 353] width 51 height 29
select select "4"
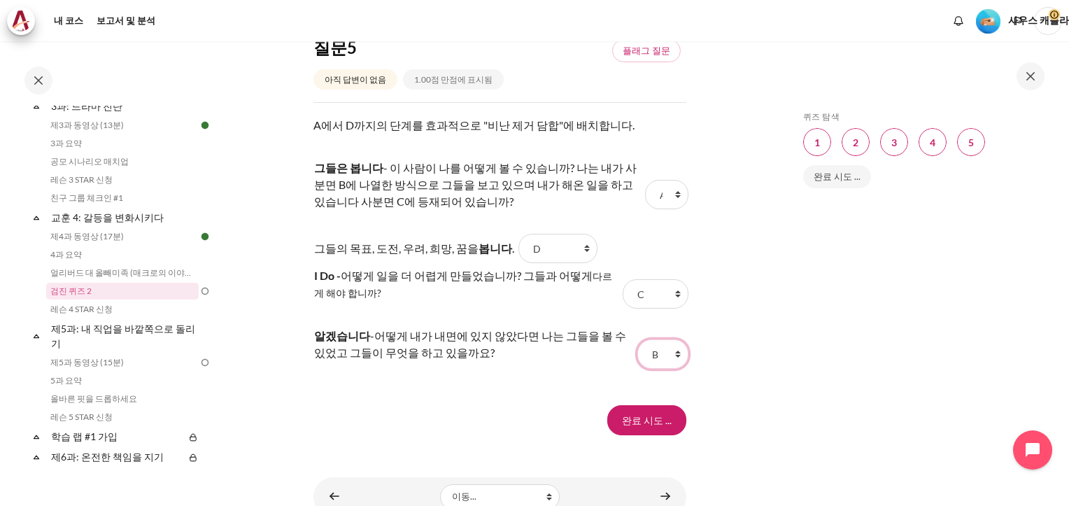
click at [637, 339] on select "고르다... C D A B" at bounding box center [662, 353] width 51 height 29
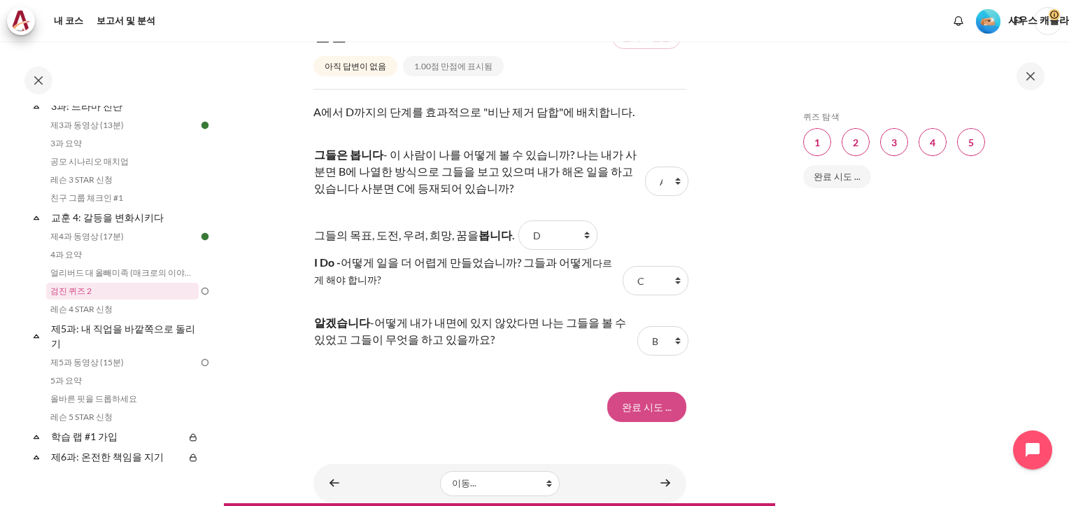
click at [642, 392] on input "Finish attempt ..." at bounding box center [646, 406] width 79 height 29
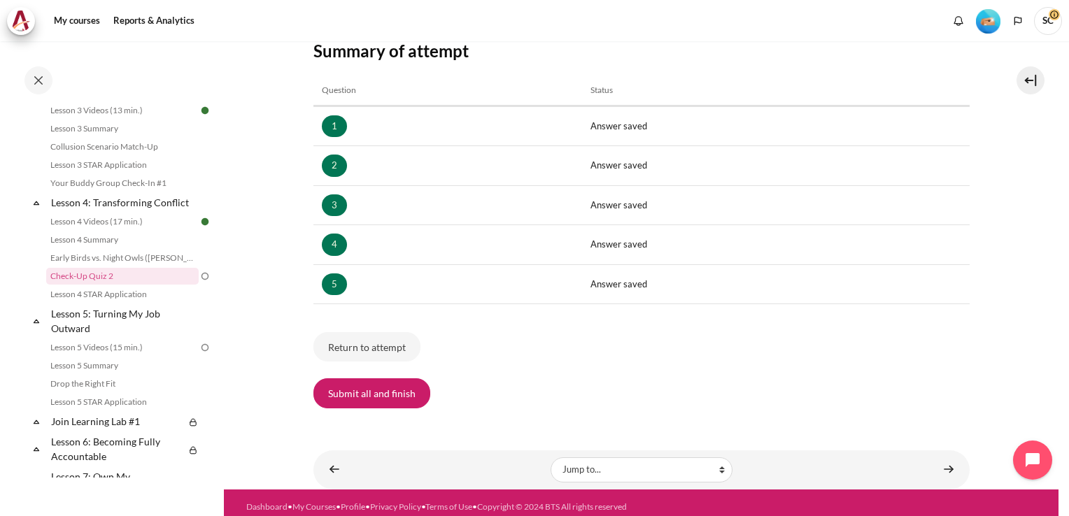
scroll to position [201, 0]
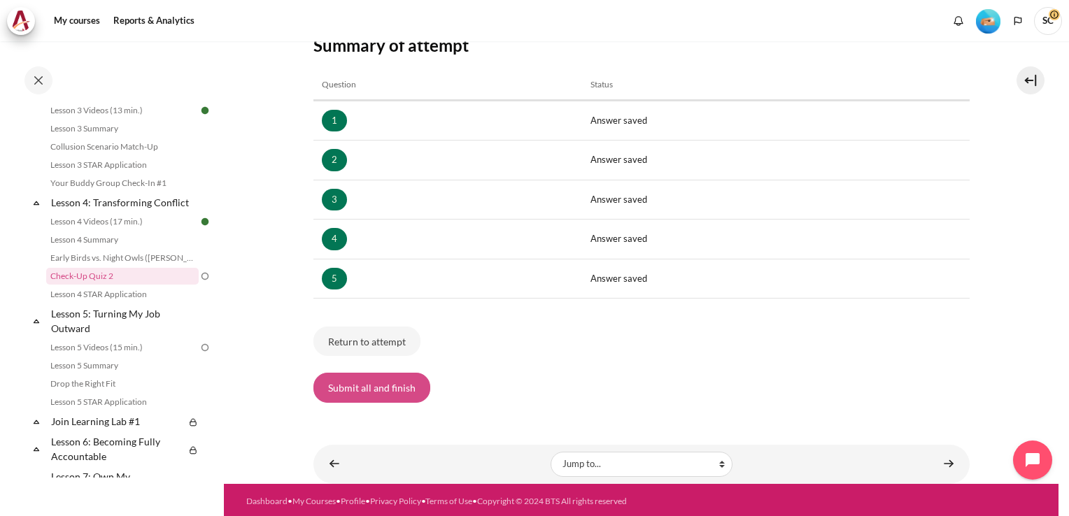
click at [372, 384] on button "Submit all and finish" at bounding box center [371, 387] width 117 height 29
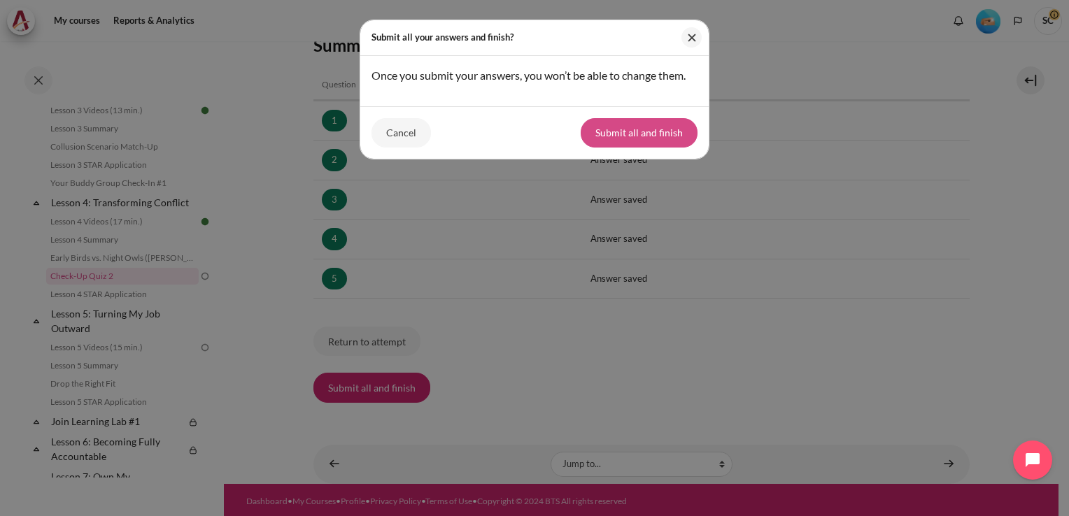
click at [650, 131] on button "Submit all and finish" at bounding box center [638, 132] width 117 height 29
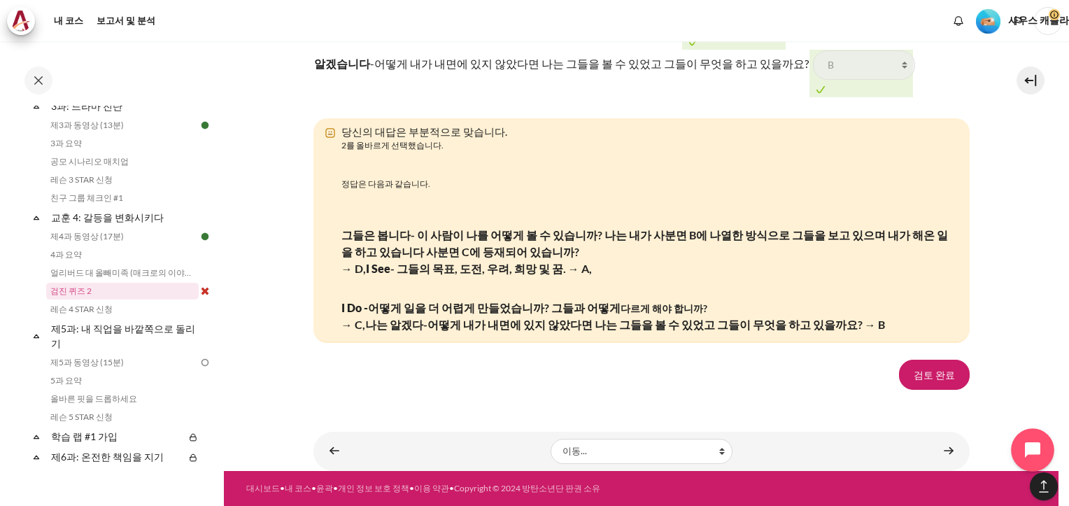
scroll to position [2439, 0]
click at [925, 371] on link "검토 완료" at bounding box center [934, 373] width 71 height 29
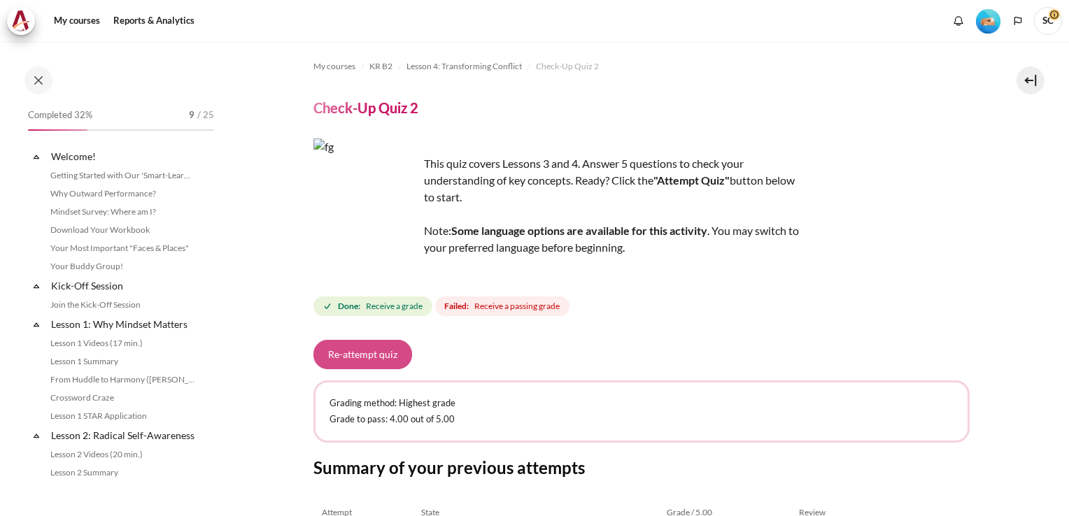
scroll to position [437, 0]
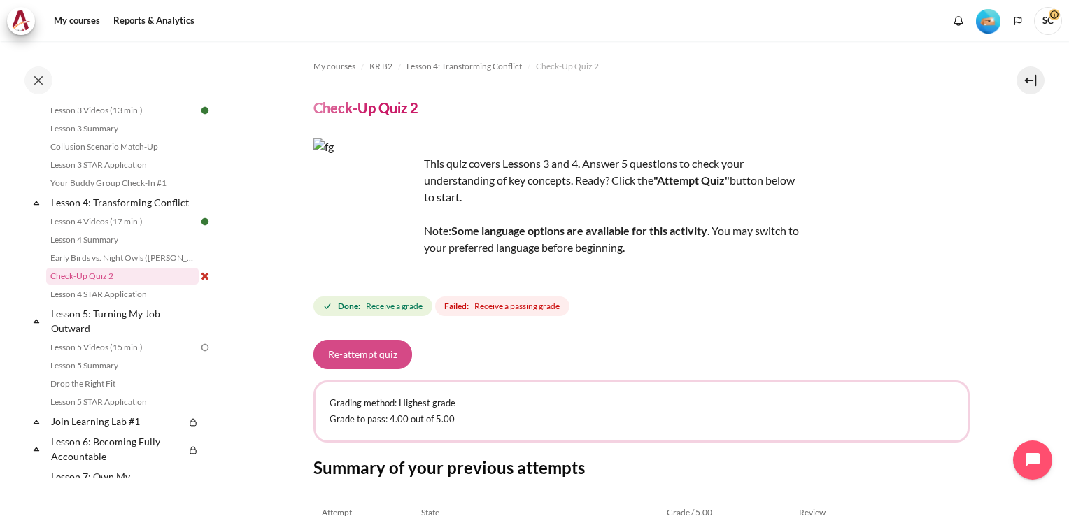
click at [364, 352] on button "Re-attempt quiz" at bounding box center [362, 354] width 99 height 29
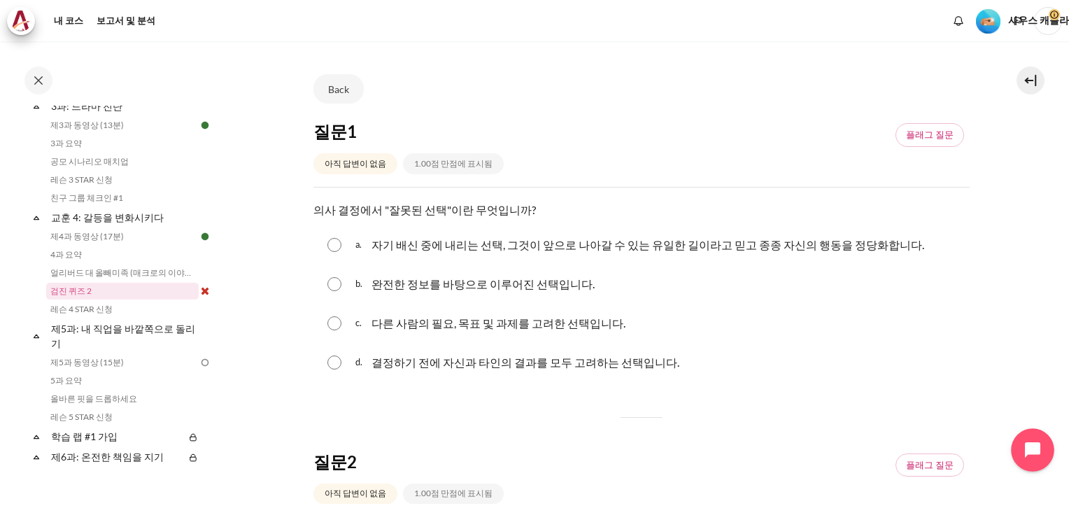
scroll to position [70, 0]
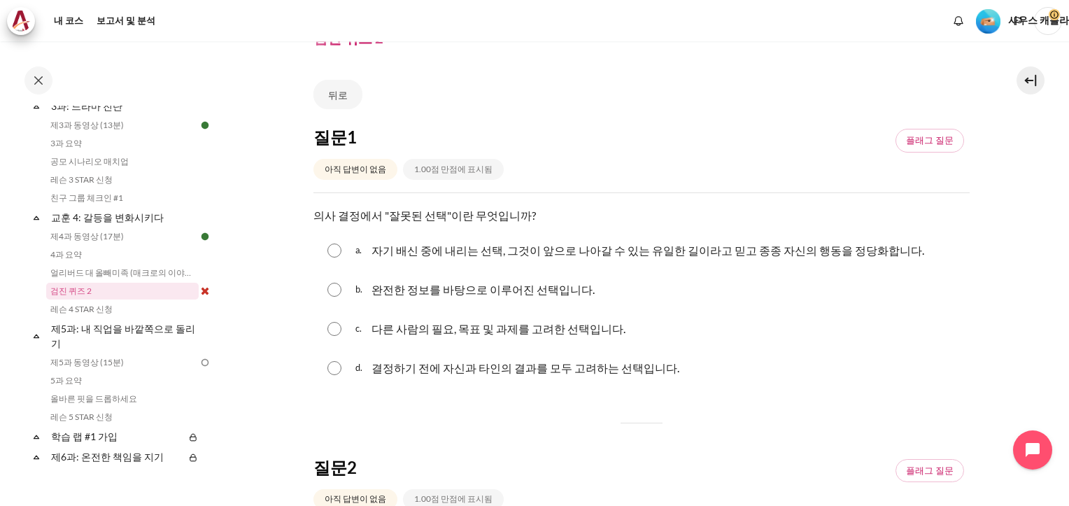
click at [333, 243] on input "Content" at bounding box center [334, 250] width 14 height 14
radio input "true"
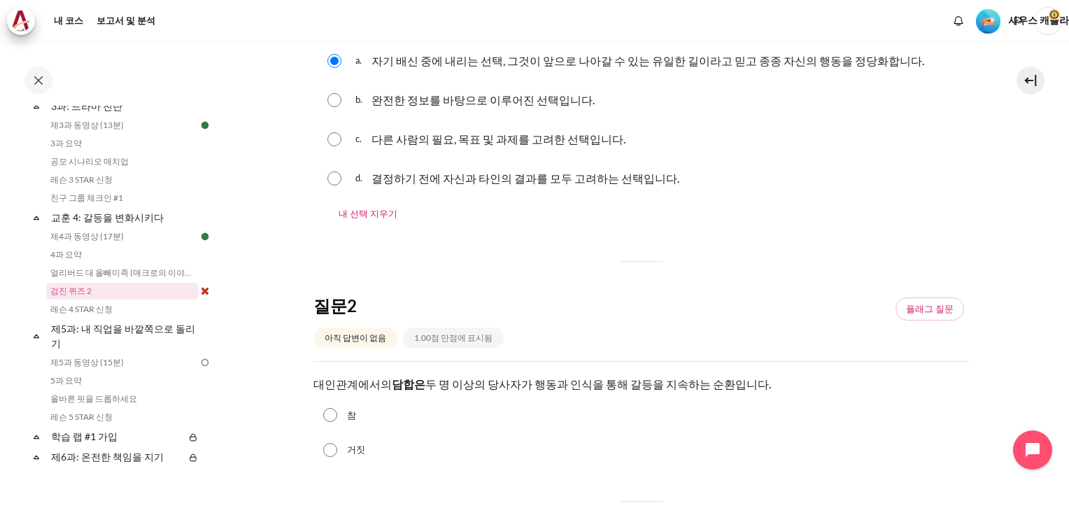
scroll to position [280, 0]
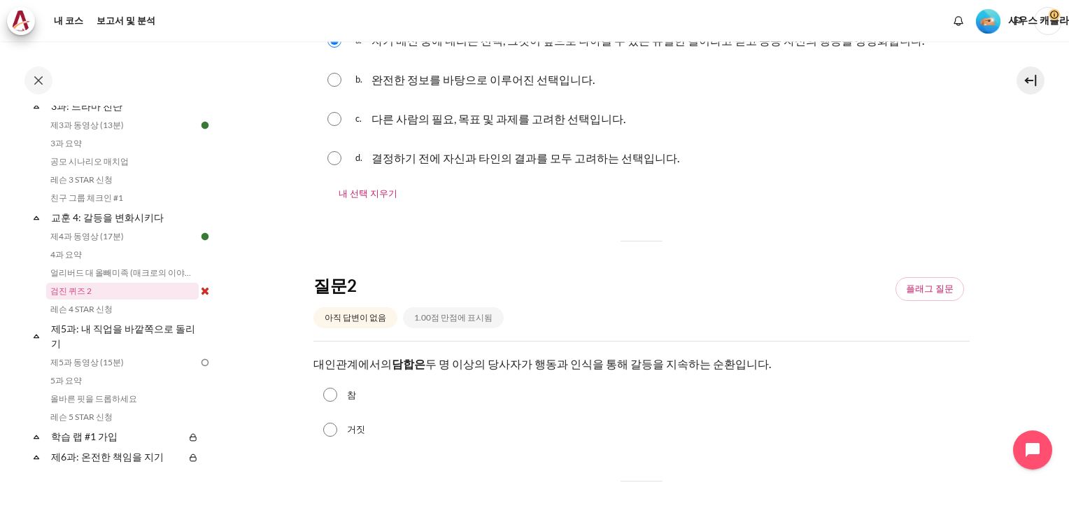
click at [334, 387] on input "참" at bounding box center [330, 394] width 14 height 14
radio input "true"
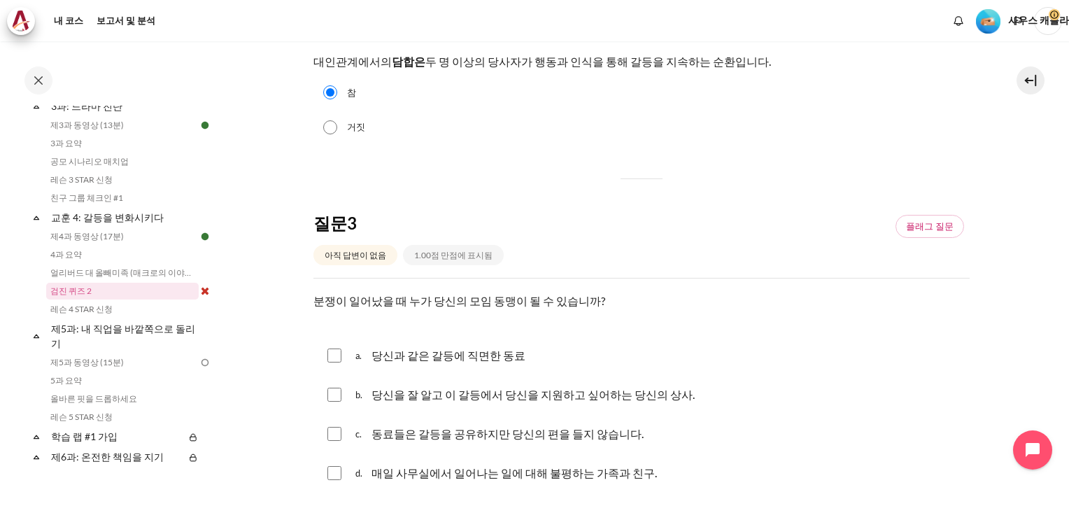
scroll to position [629, 0]
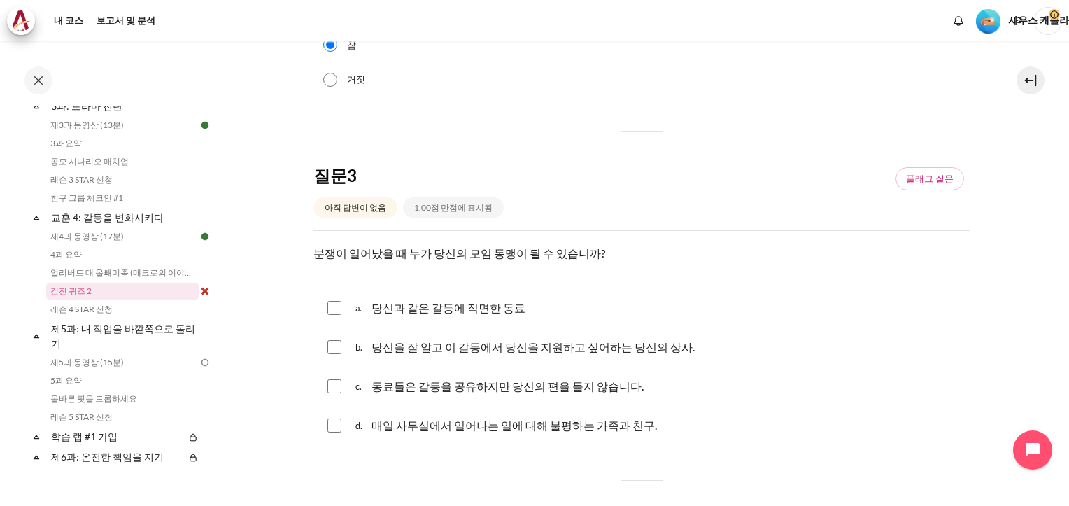
click at [336, 301] on input "콘텐츠" at bounding box center [334, 308] width 14 height 14
checkbox input "true"
click at [333, 340] on input "콘텐츠" at bounding box center [334, 347] width 14 height 14
checkbox input "true"
click at [331, 418] on input "콘텐츠" at bounding box center [334, 425] width 14 height 14
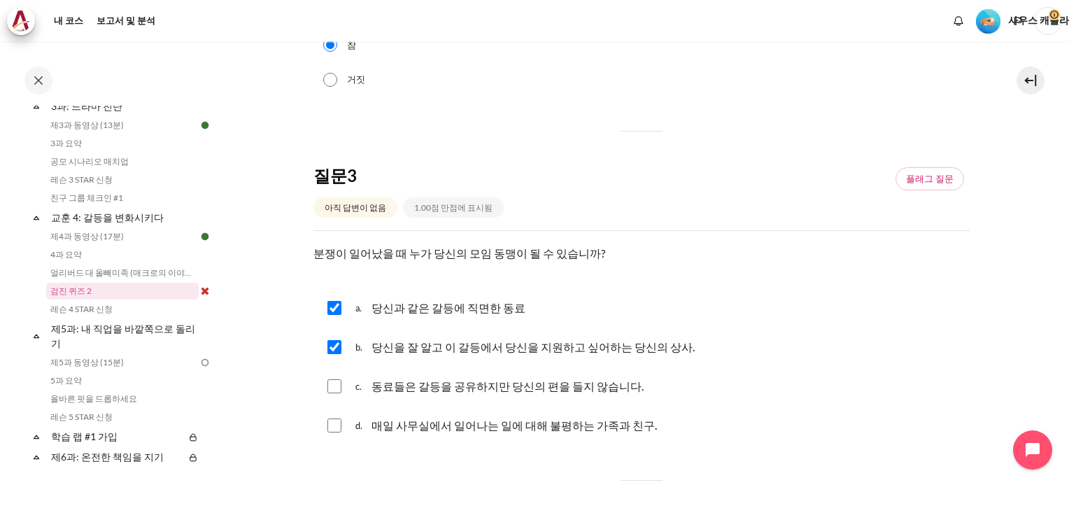
checkbox input "true"
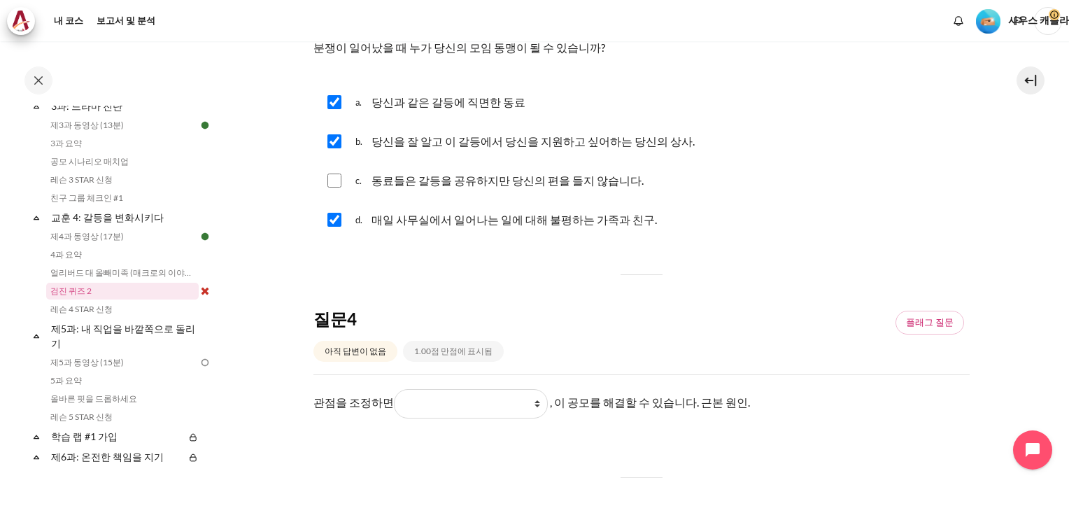
scroll to position [839, 0]
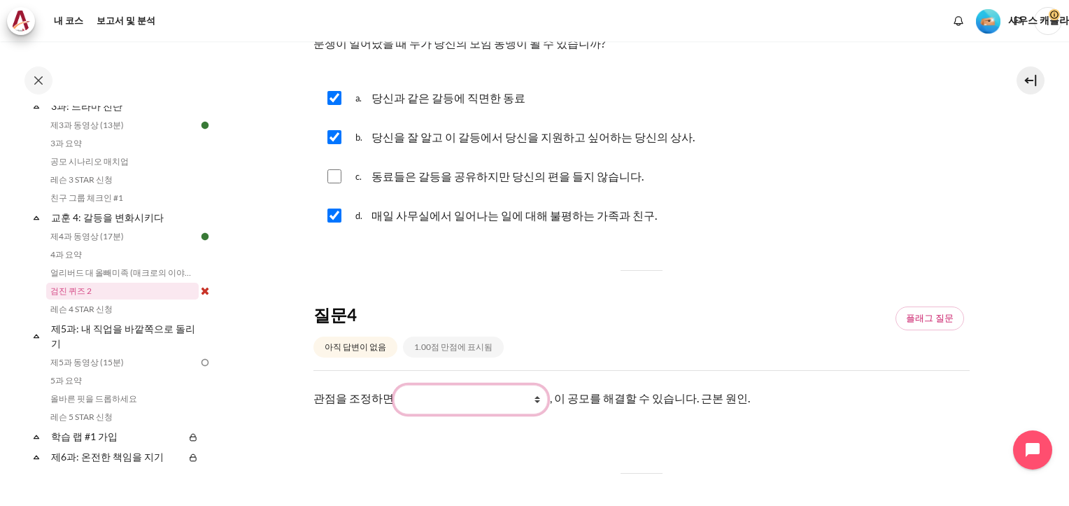
click at [532, 390] on select "그들이 하는 일 내가 하는 일 그들이 하는 일에 대해 내가 보고 느끼는 것 그들이 보고 느끼는 것" at bounding box center [471, 399] width 154 height 29
select select "3"
click at [394, 385] on select "그들이 하는 일 내가 하는 일 그들이 하는 일에 대해 내가 보고 느끼는 것 그들이 보고 느끼는 것" at bounding box center [471, 399] width 154 height 29
click at [642, 445] on div "질문 1 아직 답변이 없음 1.00점 만점에 표시됨 플래그 질문 Question text 의사 결정에서 "잘못된 선택"이란 무엇입니까? 질문 …" at bounding box center [641, 105] width 656 height 1497
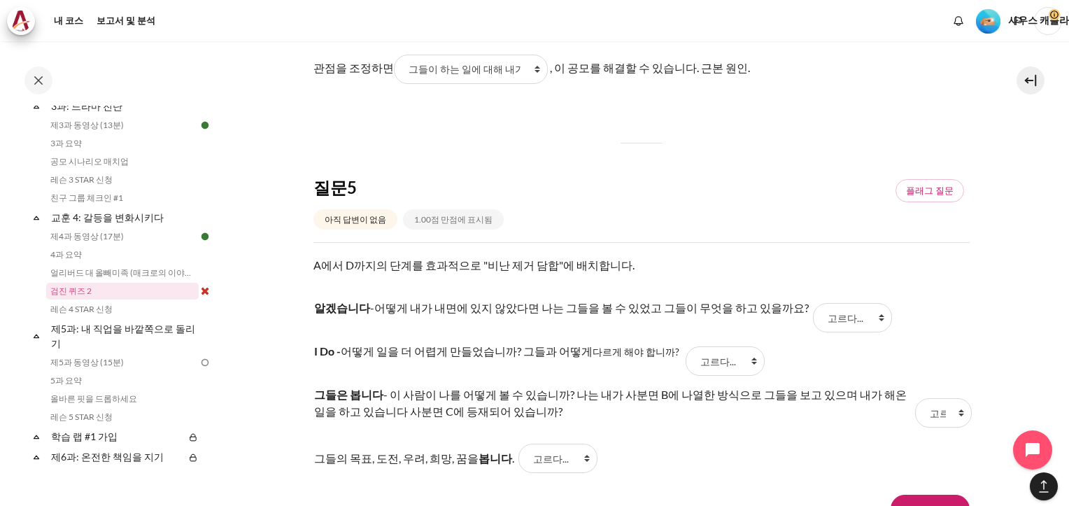
scroll to position [1189, 0]
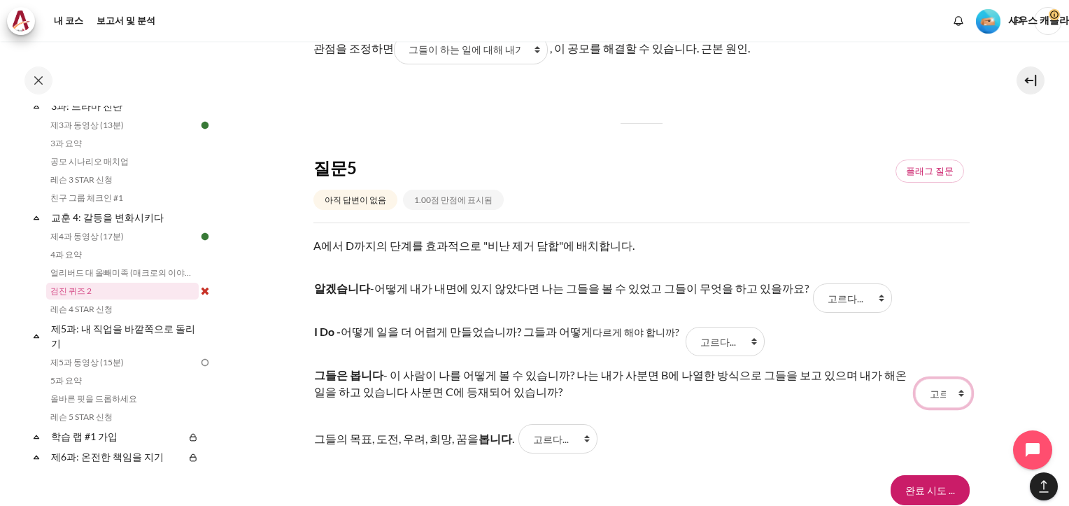
click at [952, 385] on select "고르다... B C D A" at bounding box center [943, 392] width 56 height 29
select select "3"
click at [915, 378] on select "고르다... B C D A" at bounding box center [943, 392] width 56 height 29
click at [575, 429] on select "고르다... B C D A" at bounding box center [557, 438] width 79 height 29
select select "4"
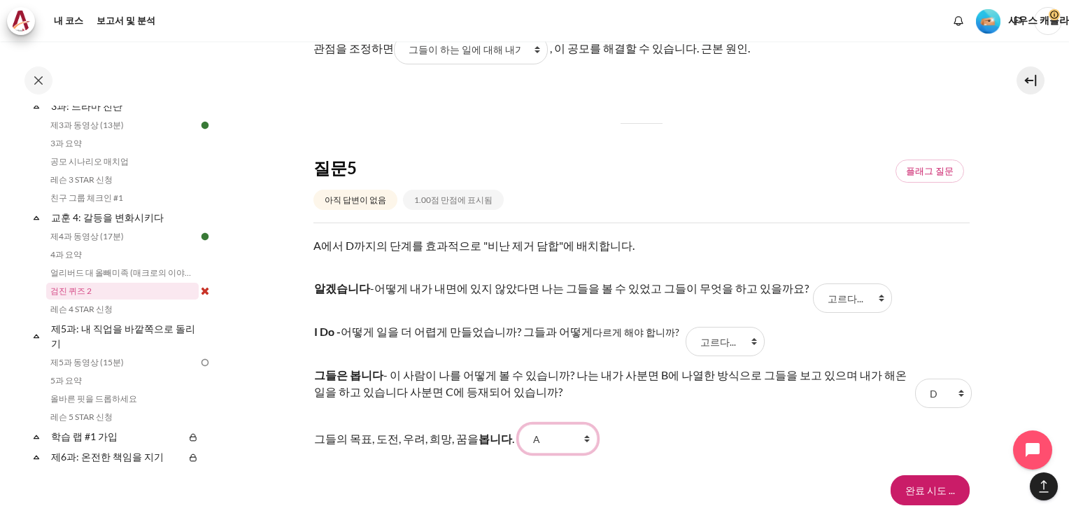
click at [518, 424] on select "고르다... B C D A" at bounding box center [557, 438] width 79 height 29
click at [732, 332] on select "고르다... B C D A" at bounding box center [724, 341] width 79 height 29
select select "2"
click at [685, 327] on select "고르다... B C D A" at bounding box center [724, 341] width 79 height 29
click at [848, 290] on select "고르다... B C D A" at bounding box center [852, 297] width 79 height 29
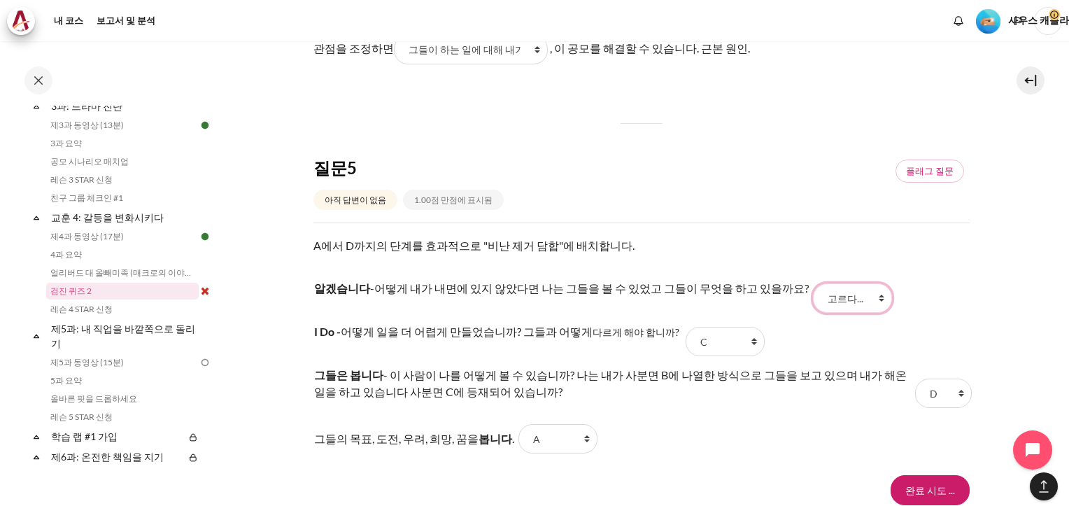
select select "1"
click at [813, 283] on select "고르다... B C D A" at bounding box center [852, 297] width 79 height 29
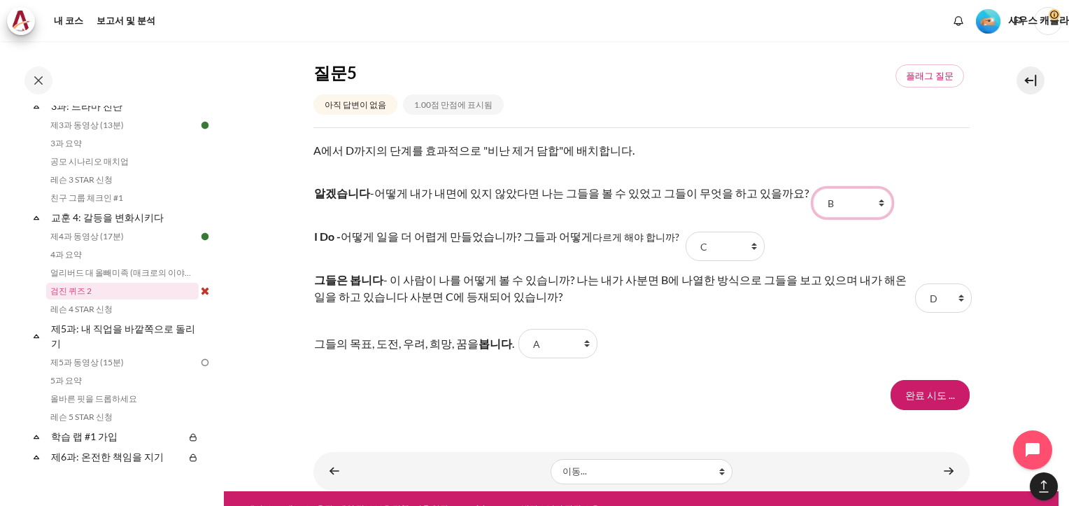
scroll to position [1292, 0]
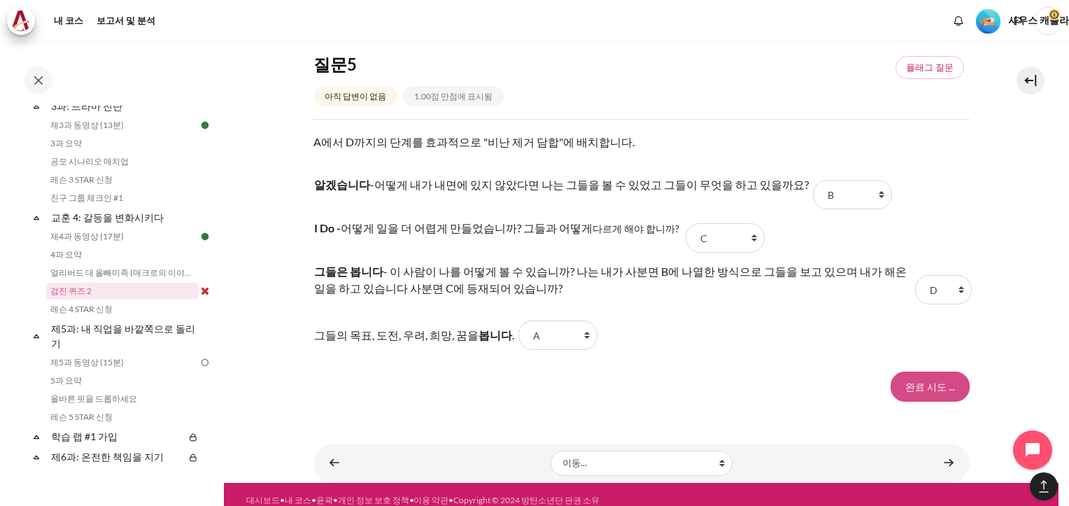
click at [918, 373] on input "Finish attempt ..." at bounding box center [929, 385] width 79 height 29
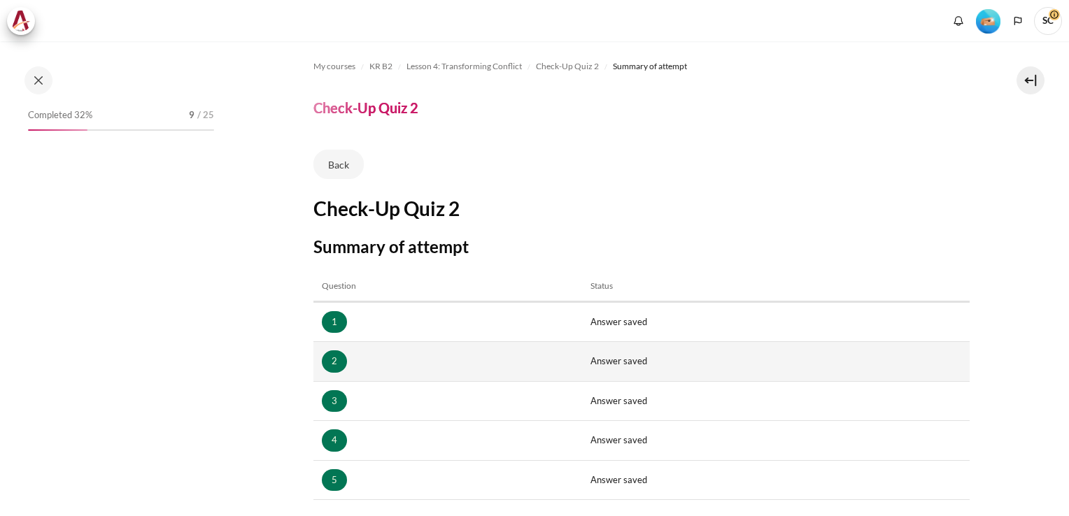
scroll to position [201, 0]
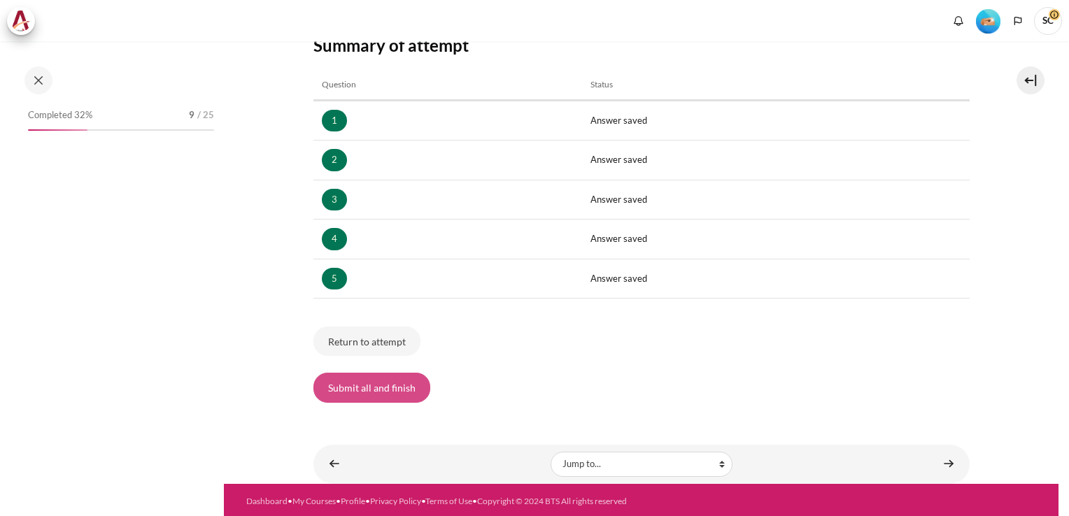
click at [382, 382] on button "Submit all and finish" at bounding box center [371, 387] width 117 height 29
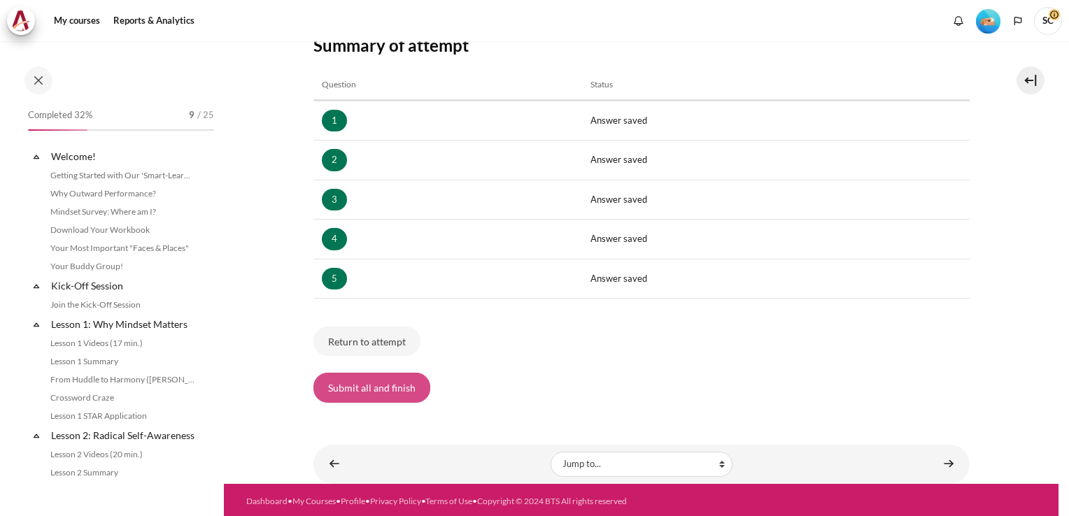
scroll to position [437, 0]
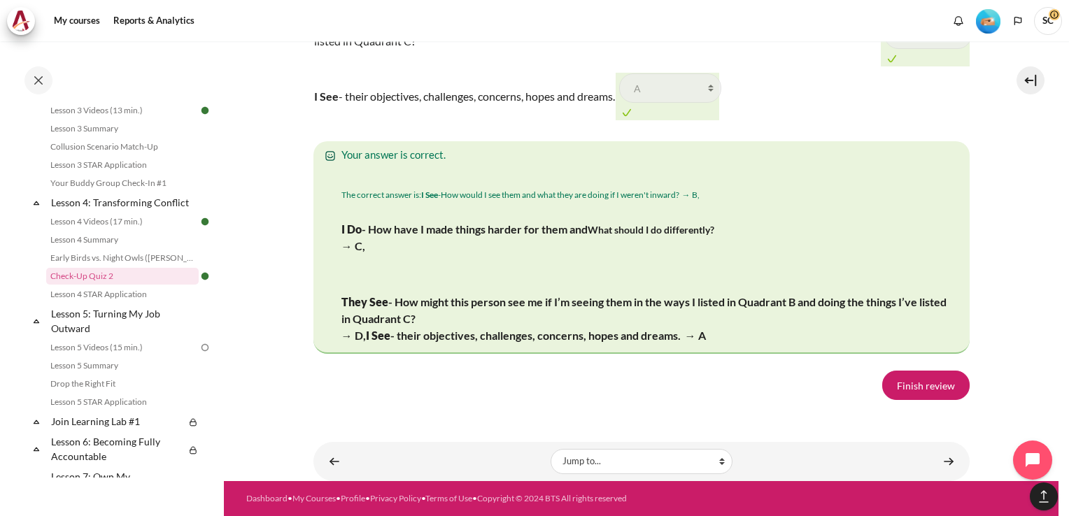
scroll to position [2530, 0]
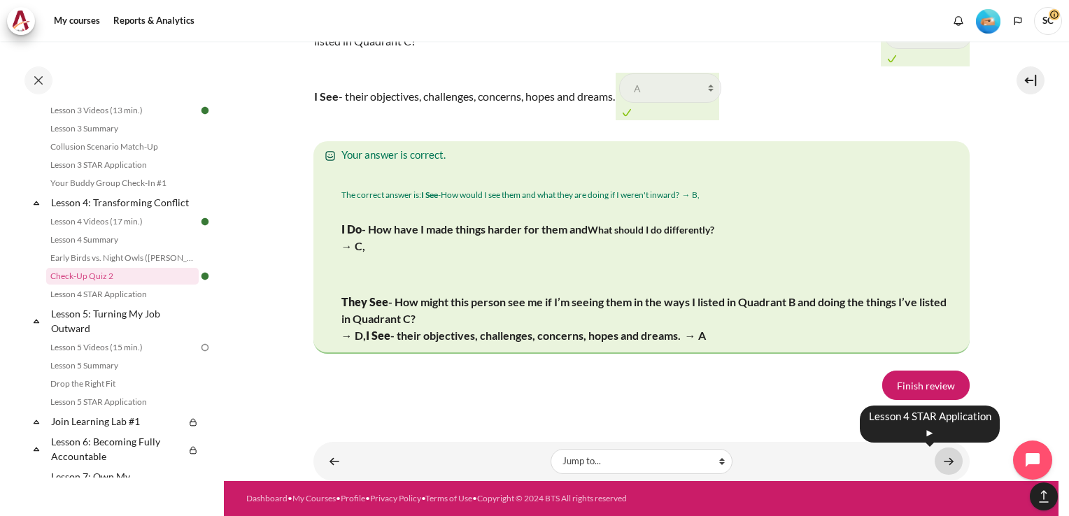
click at [937, 460] on link "Content" at bounding box center [948, 461] width 28 height 27
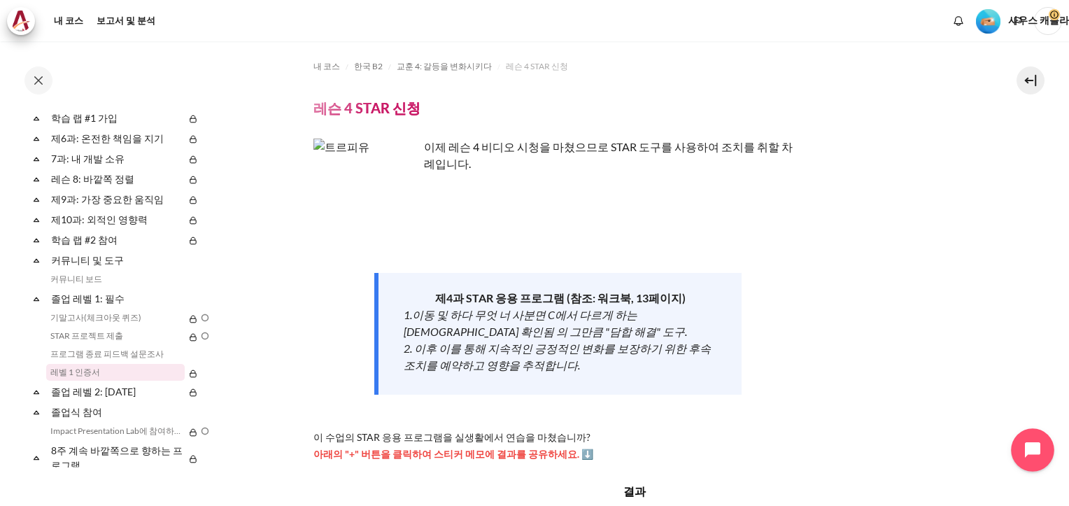
scroll to position [743, 0]
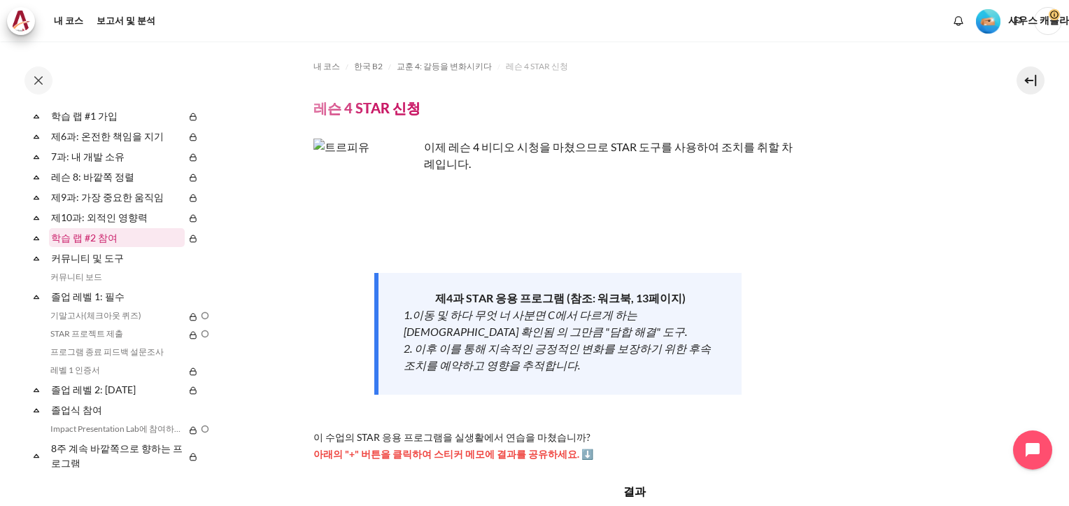
click at [101, 238] on link "학습 랩 #2 참여" at bounding box center [117, 237] width 136 height 19
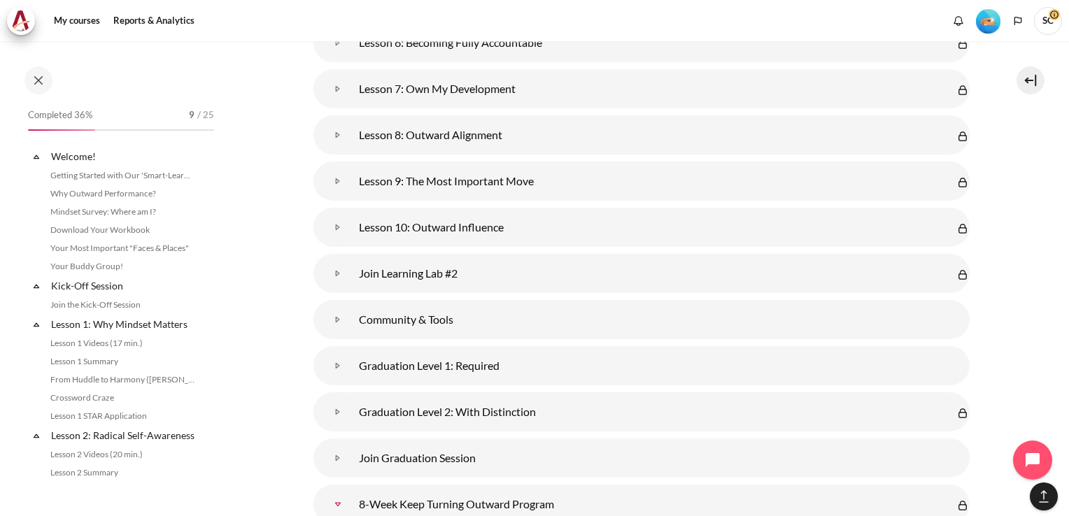
scroll to position [843, 0]
